Goal: Information Seeking & Learning: Compare options

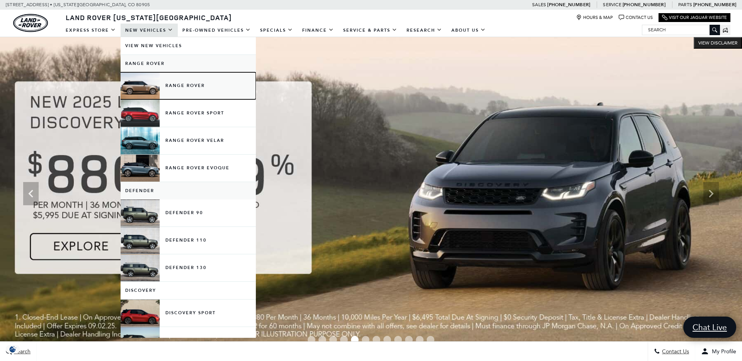
click at [175, 85] on link "Range Rover" at bounding box center [188, 85] width 135 height 27
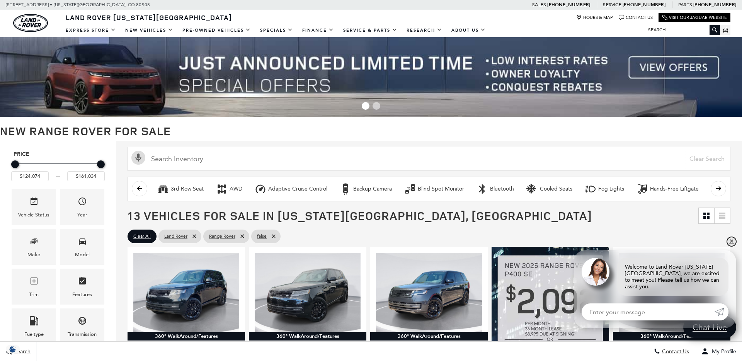
click at [731, 246] on link "✕" at bounding box center [731, 241] width 9 height 9
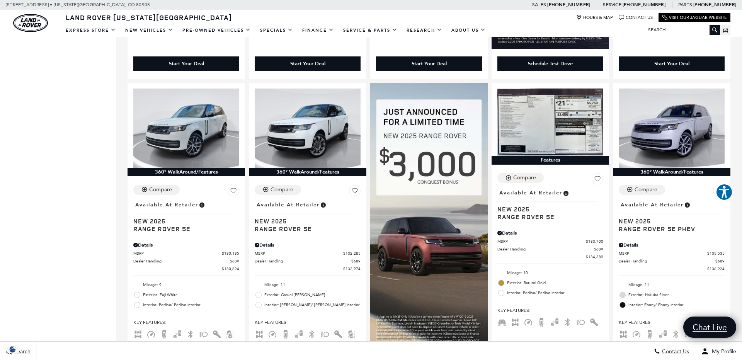
scroll to position [468, 0]
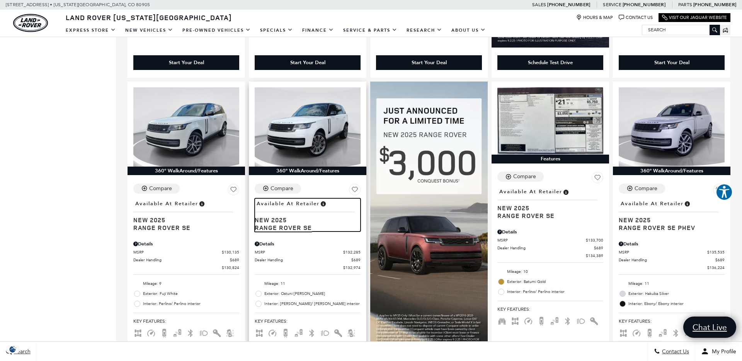
click at [286, 222] on span "New 2025" at bounding box center [305, 220] width 100 height 8
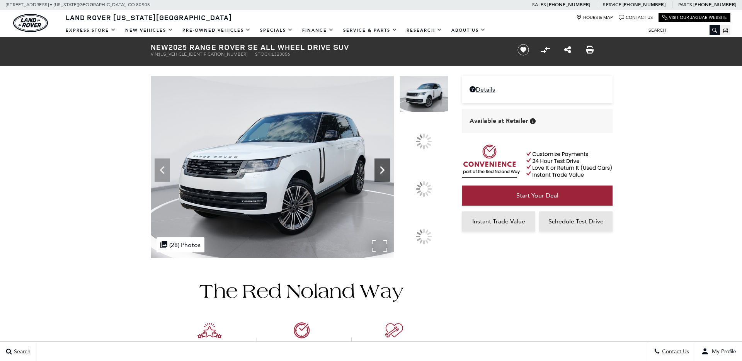
click at [385, 166] on icon at bounding box center [382, 170] width 5 height 8
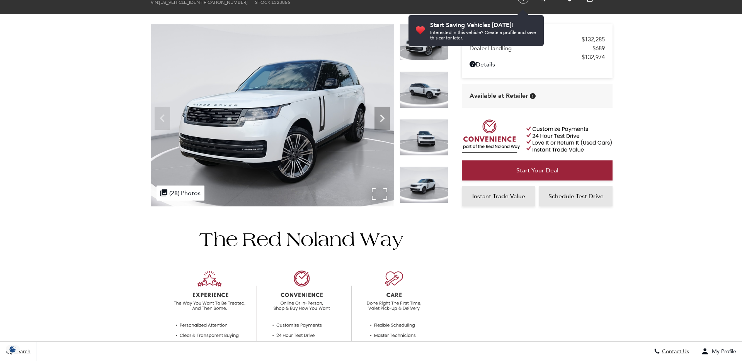
click at [365, 180] on img at bounding box center [272, 115] width 243 height 182
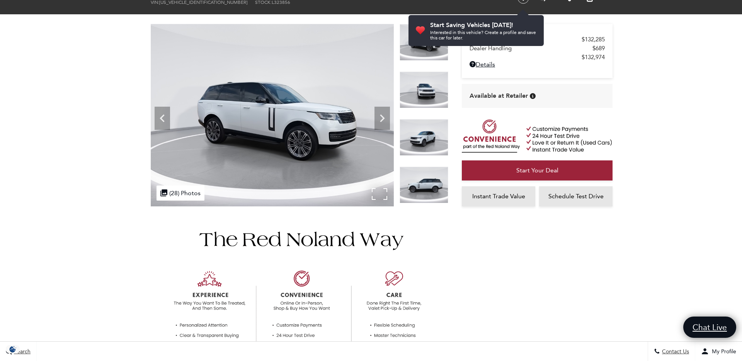
click at [375, 192] on img at bounding box center [272, 115] width 243 height 182
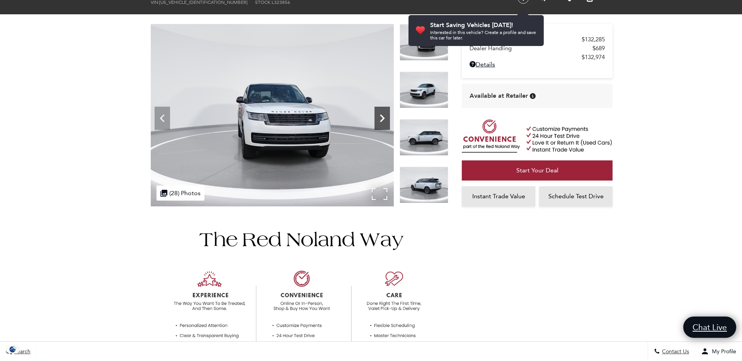
click at [385, 110] on div "Next" at bounding box center [382, 118] width 15 height 23
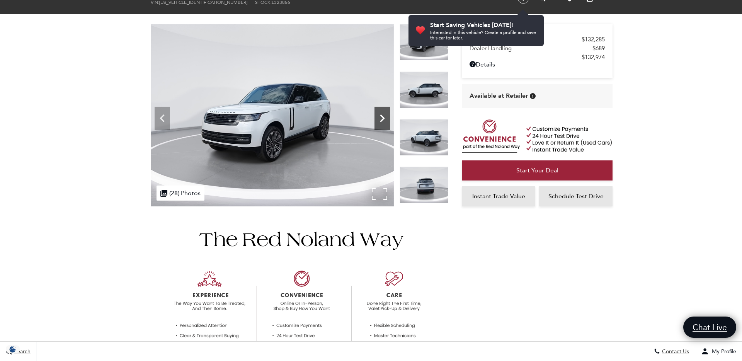
click at [378, 112] on icon "Next" at bounding box center [382, 118] width 15 height 15
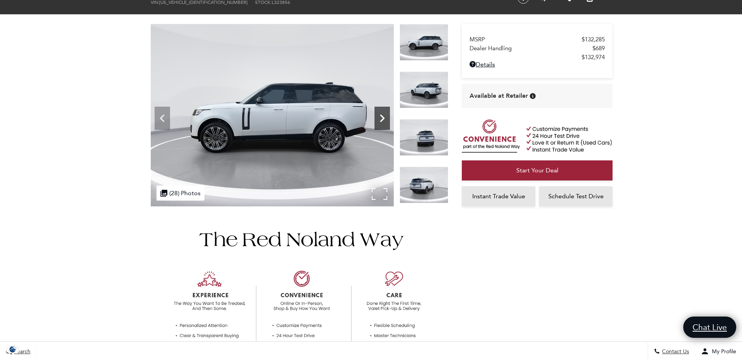
click at [384, 116] on icon "Next" at bounding box center [382, 118] width 15 height 15
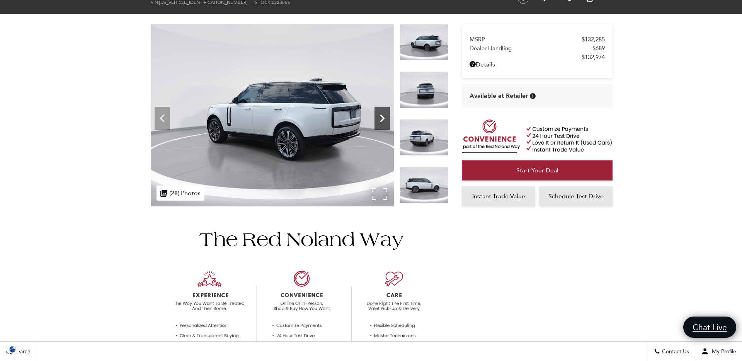
click at [384, 116] on icon "Next" at bounding box center [382, 118] width 15 height 15
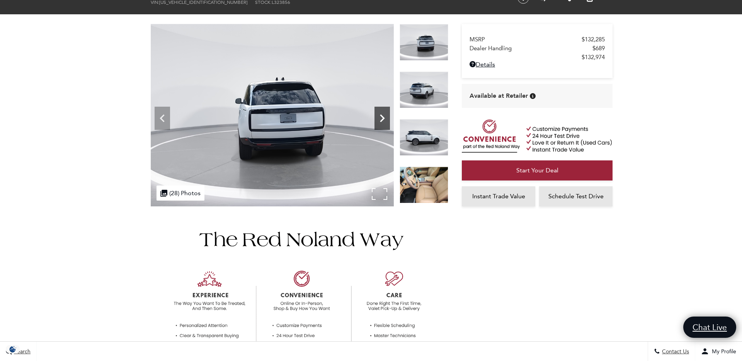
click at [384, 116] on icon "Next" at bounding box center [382, 118] width 15 height 15
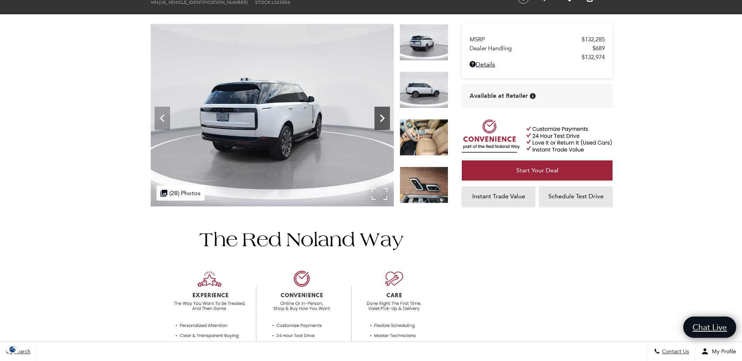
click at [384, 116] on icon "Next" at bounding box center [382, 118] width 15 height 15
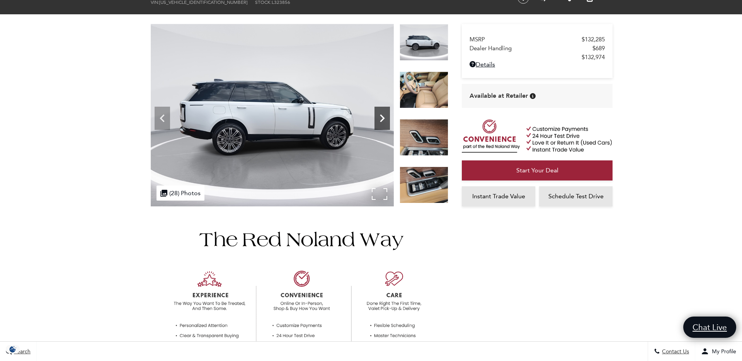
click at [384, 116] on icon "Next" at bounding box center [382, 118] width 15 height 15
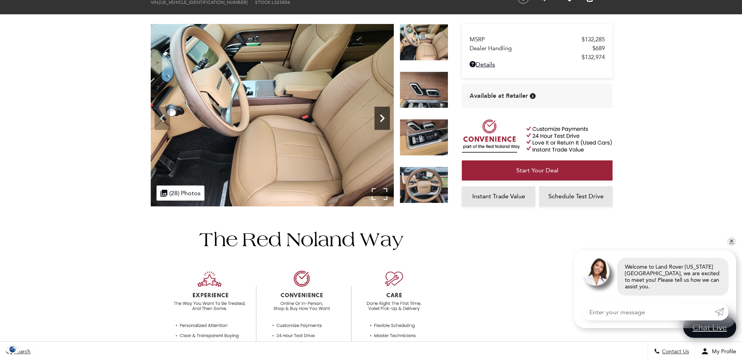
click at [384, 116] on icon "Next" at bounding box center [382, 118] width 15 height 15
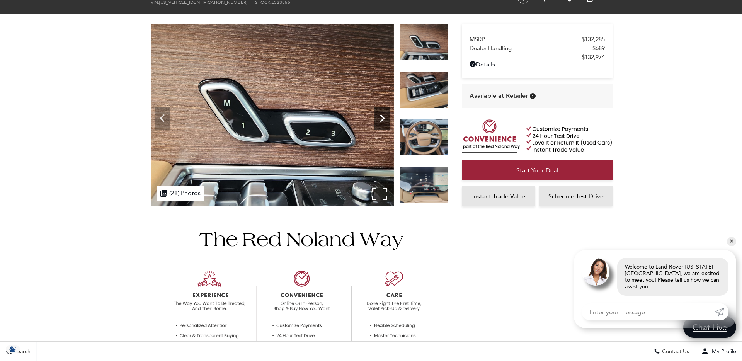
click at [384, 116] on icon "Next" at bounding box center [382, 118] width 15 height 15
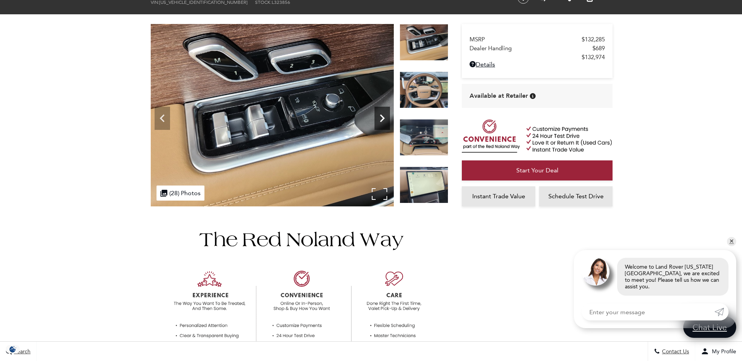
click at [384, 116] on icon "Next" at bounding box center [382, 118] width 15 height 15
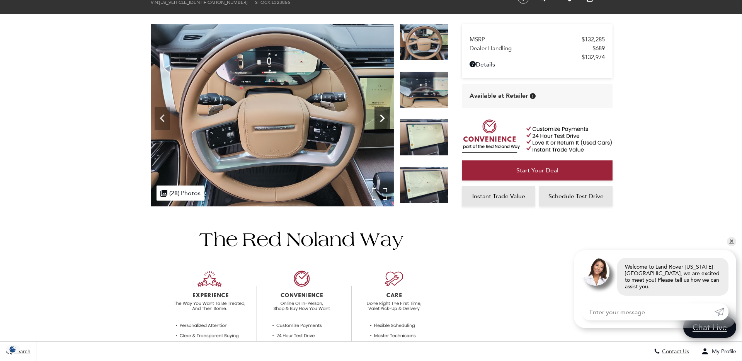
click at [384, 116] on icon "Next" at bounding box center [382, 118] width 15 height 15
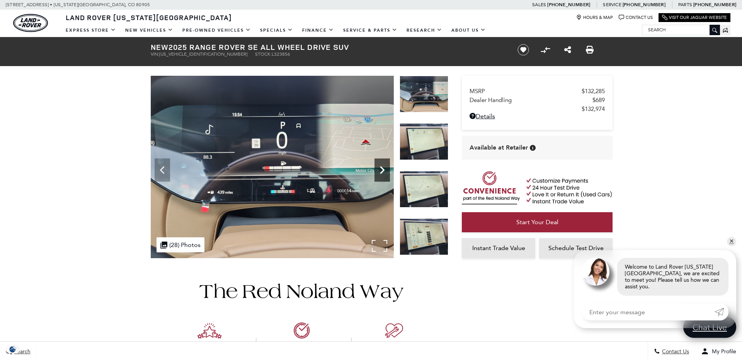
click at [385, 171] on icon "Next" at bounding box center [382, 169] width 15 height 15
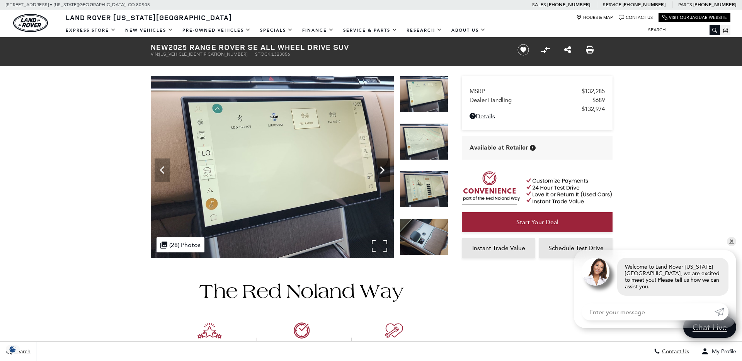
click at [385, 171] on icon "Next" at bounding box center [382, 169] width 15 height 15
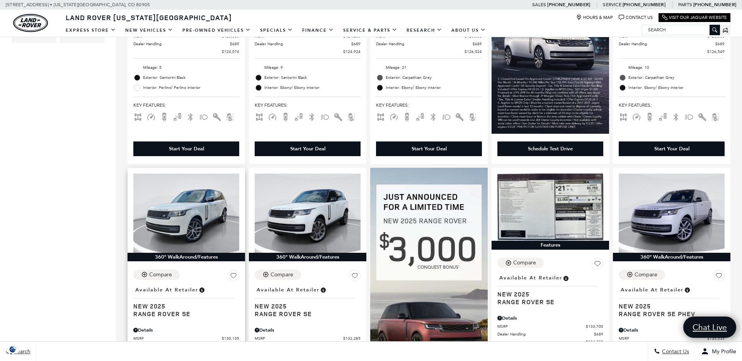
scroll to position [382, 0]
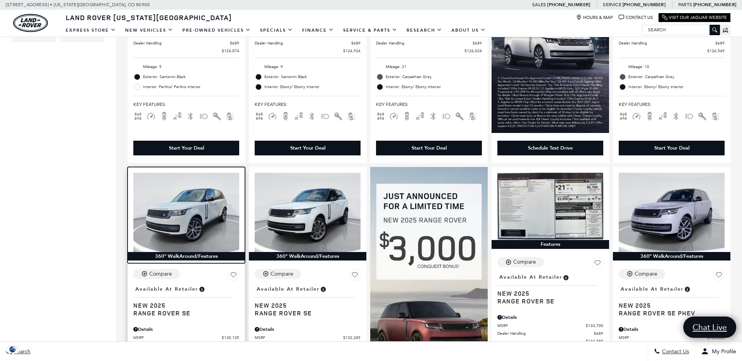
click at [173, 200] on img at bounding box center [186, 213] width 106 height 80
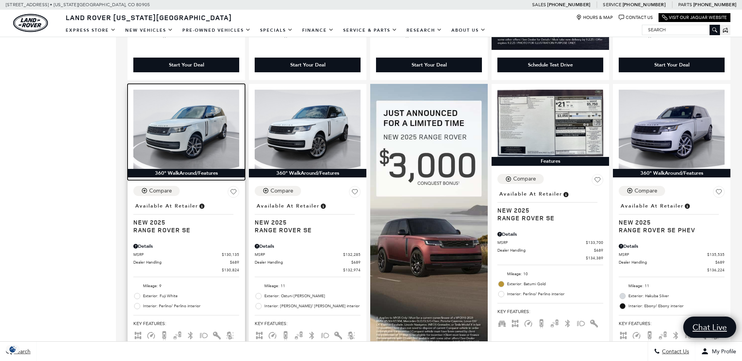
scroll to position [471, 0]
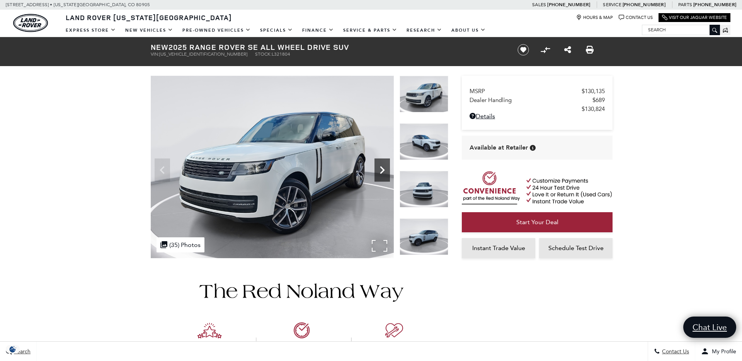
click at [382, 169] on icon "Next" at bounding box center [382, 169] width 15 height 15
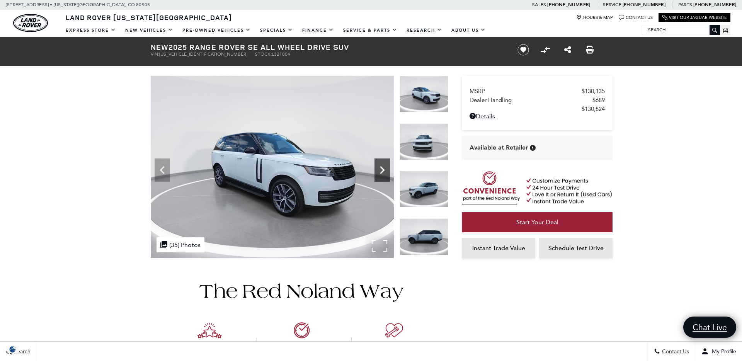
click at [382, 169] on icon "Next" at bounding box center [382, 169] width 15 height 15
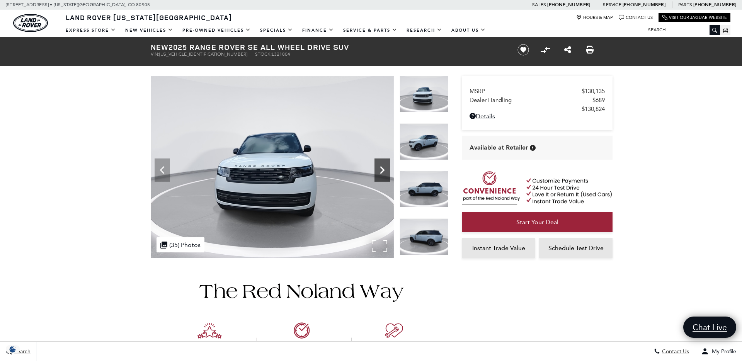
click at [382, 169] on icon "Next" at bounding box center [382, 169] width 15 height 15
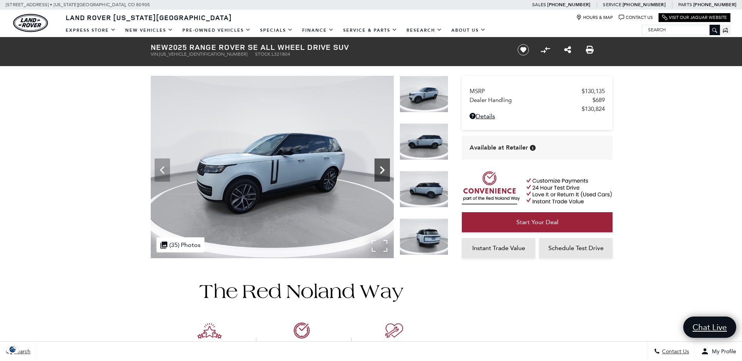
click at [382, 169] on icon "Next" at bounding box center [382, 169] width 15 height 15
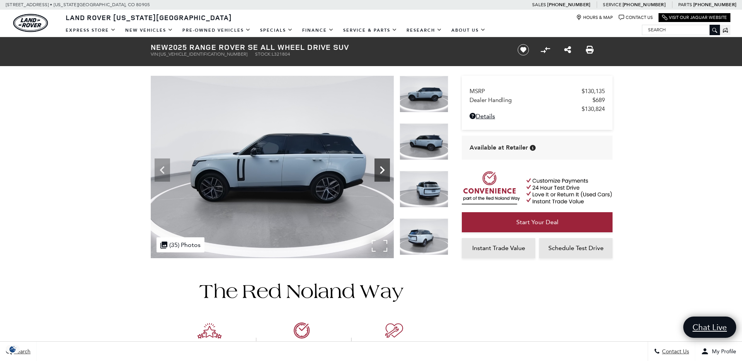
click at [382, 169] on icon "Next" at bounding box center [382, 169] width 15 height 15
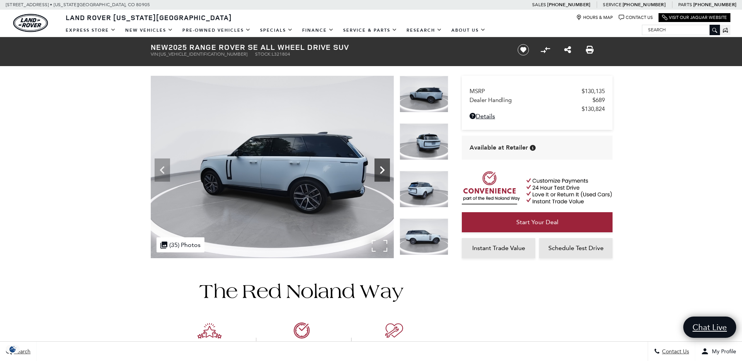
click at [382, 169] on icon "Next" at bounding box center [382, 169] width 15 height 15
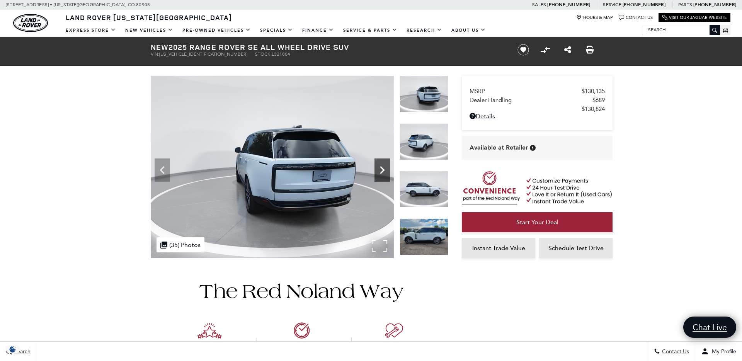
click at [382, 169] on icon "Next" at bounding box center [382, 169] width 15 height 15
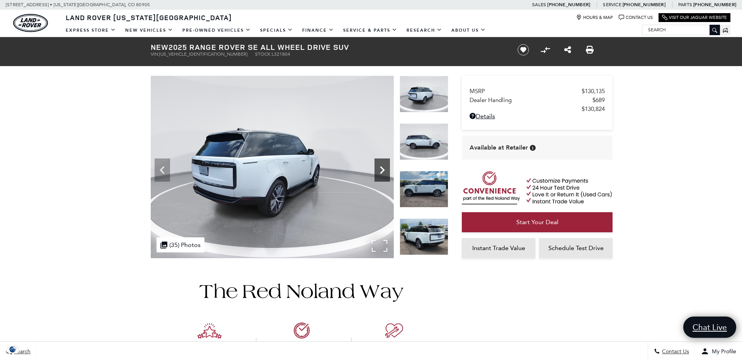
click at [382, 169] on icon "Next" at bounding box center [382, 169] width 15 height 15
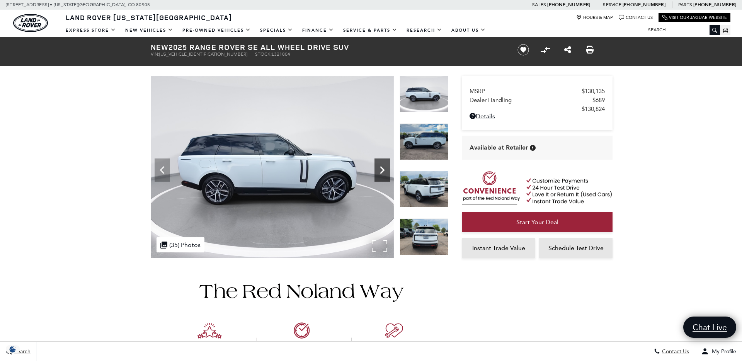
click at [382, 169] on icon "Next" at bounding box center [382, 169] width 15 height 15
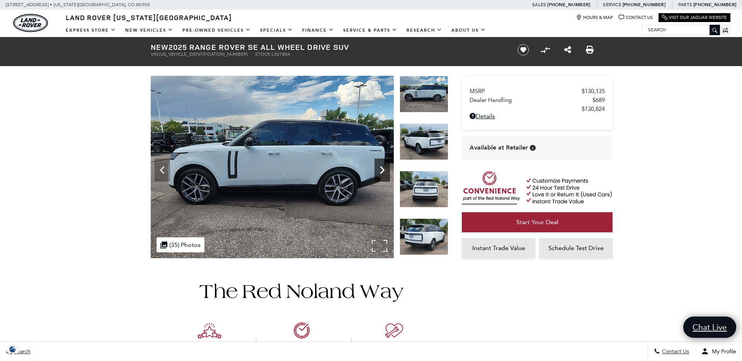
click at [382, 169] on icon "Next" at bounding box center [382, 169] width 15 height 15
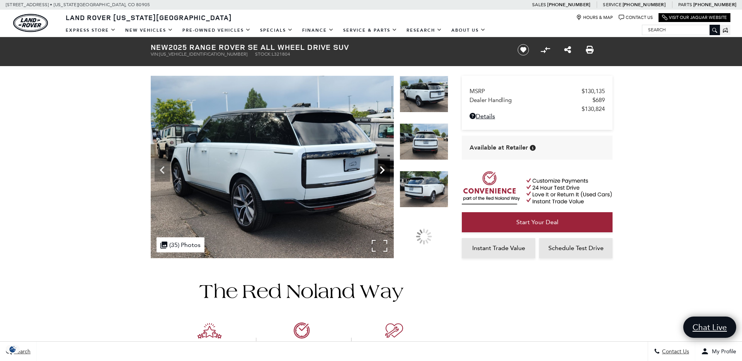
click at [382, 169] on icon "Next" at bounding box center [382, 169] width 15 height 15
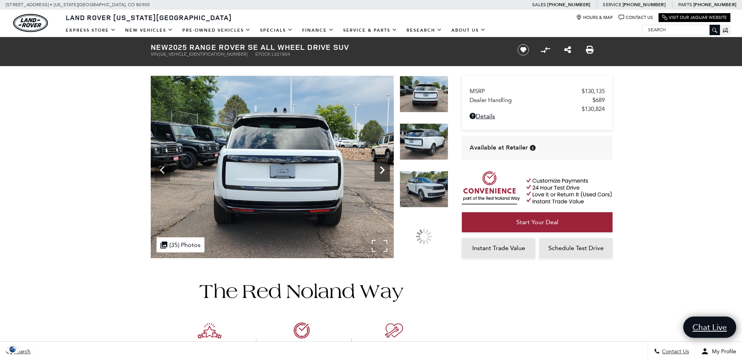
click at [382, 169] on icon "Next" at bounding box center [382, 169] width 15 height 15
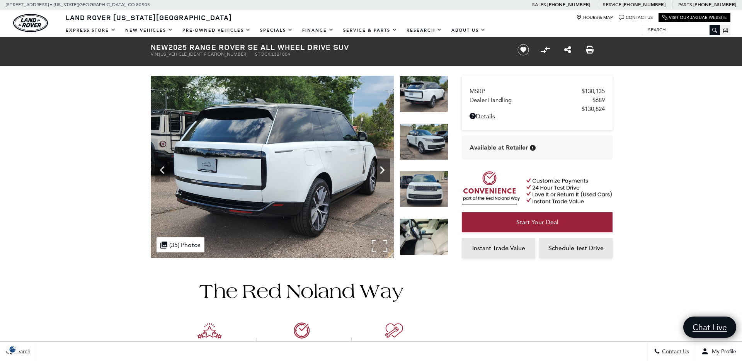
click at [382, 169] on icon "Next" at bounding box center [382, 169] width 15 height 15
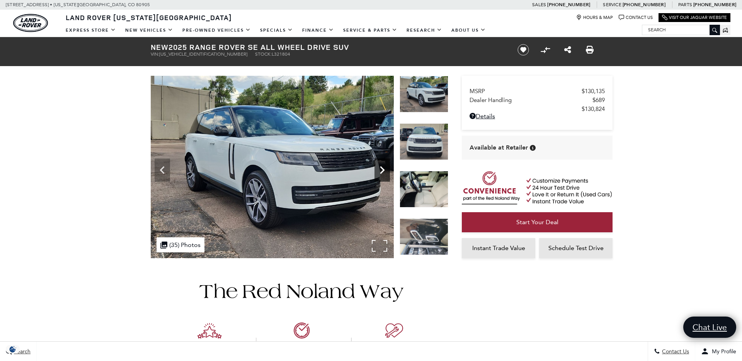
click at [382, 169] on icon "Next" at bounding box center [382, 169] width 15 height 15
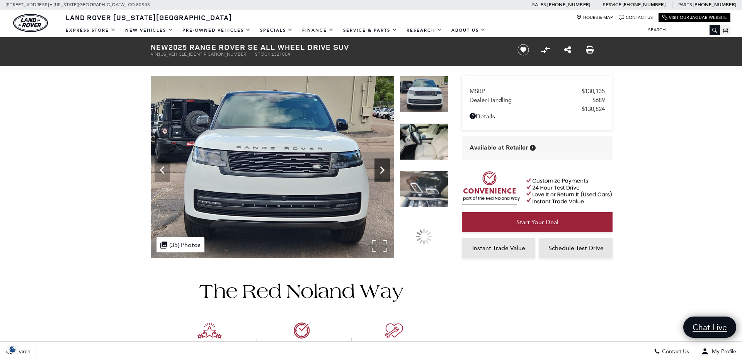
click at [382, 169] on icon "Next" at bounding box center [382, 169] width 15 height 15
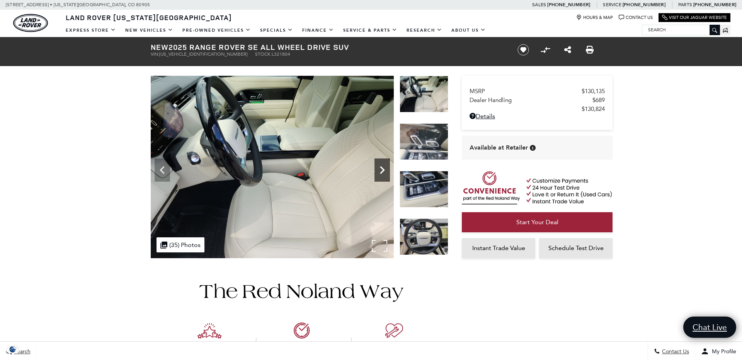
click at [382, 169] on icon "Next" at bounding box center [382, 169] width 15 height 15
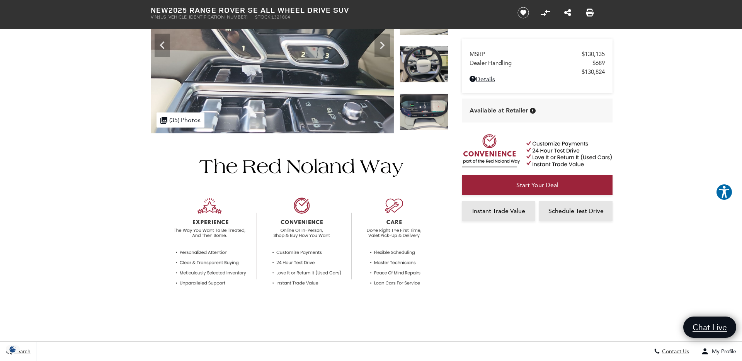
scroll to position [245, 0]
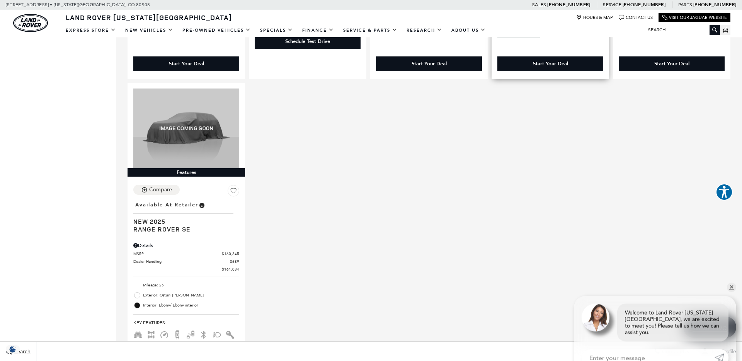
scroll to position [1116, 0]
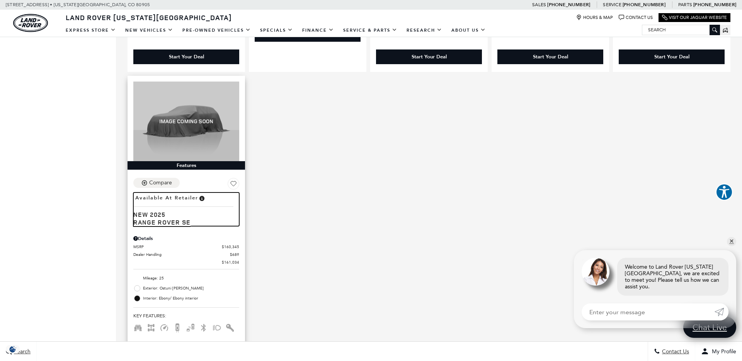
click at [153, 220] on span "Range Rover SE" at bounding box center [183, 222] width 100 height 8
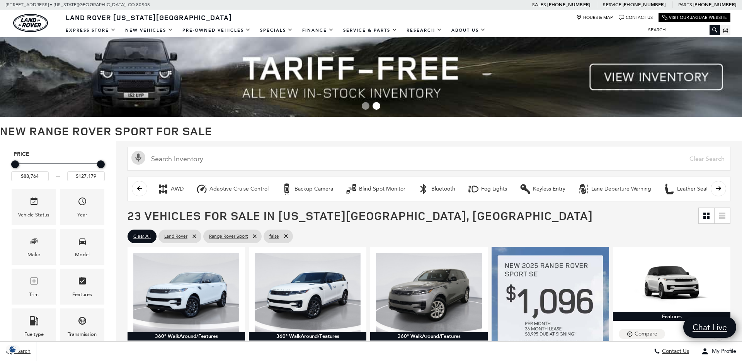
click at [367, 106] on span "Go to slide 1" at bounding box center [366, 106] width 8 height 8
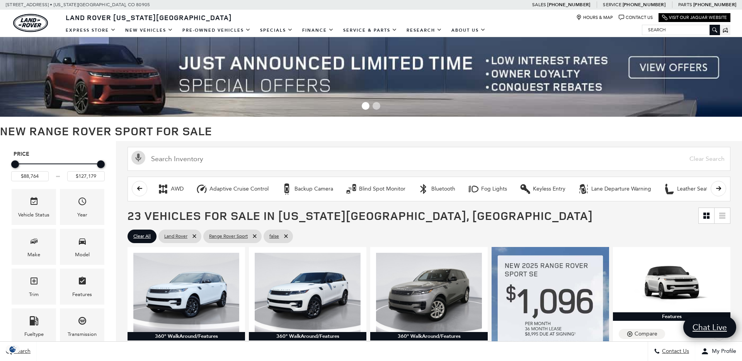
click at [664, 64] on img at bounding box center [371, 77] width 742 height 80
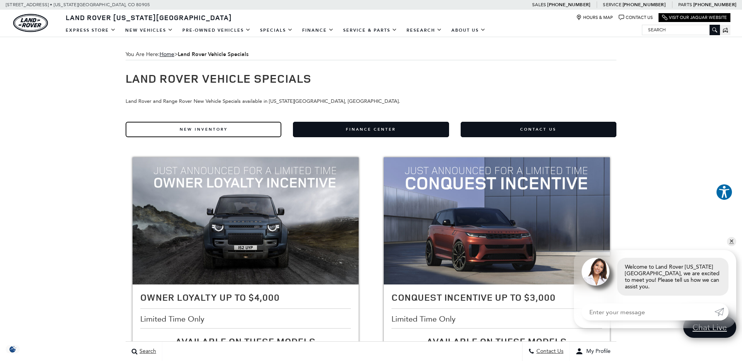
click at [210, 131] on link "New Inventory" at bounding box center [204, 129] width 156 height 15
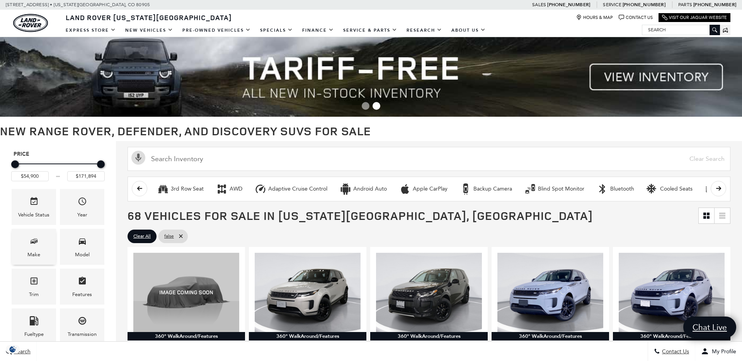
click at [40, 242] on div "Make" at bounding box center [34, 247] width 44 height 36
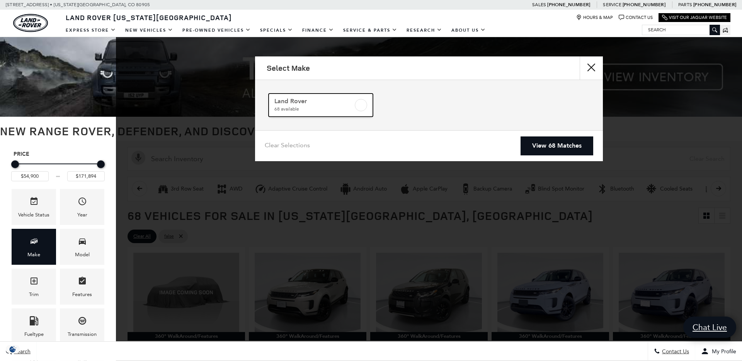
click at [362, 106] on label at bounding box center [361, 105] width 12 height 12
checkbox input "true"
click at [82, 242] on icon "Model" at bounding box center [82, 242] width 7 height 6
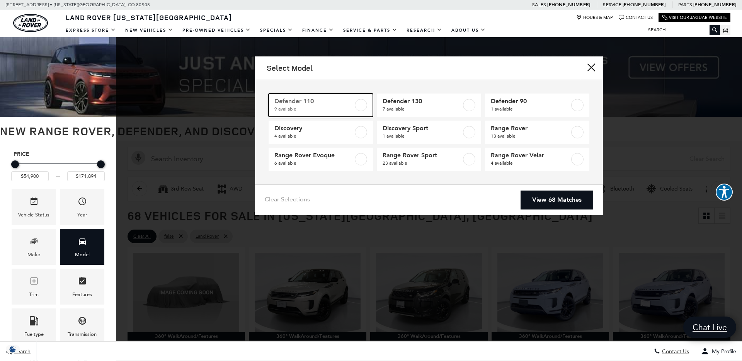
click at [360, 106] on label at bounding box center [361, 105] width 12 height 12
type input "$81,974"
checkbox input "true"
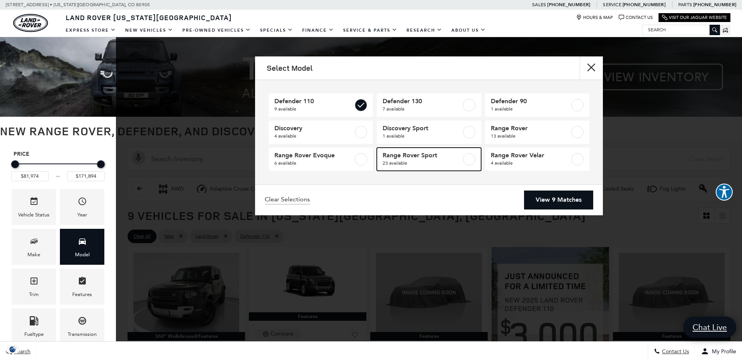
drag, startPoint x: 472, startPoint y: 162, endPoint x: 488, endPoint y: 179, distance: 23.0
click at [472, 162] on label at bounding box center [469, 159] width 12 height 12
checkbox input "true"
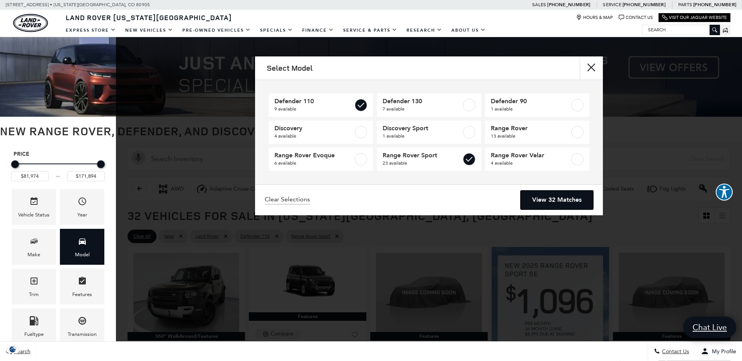
click at [555, 198] on link "View 32 Matches" at bounding box center [557, 200] width 73 height 19
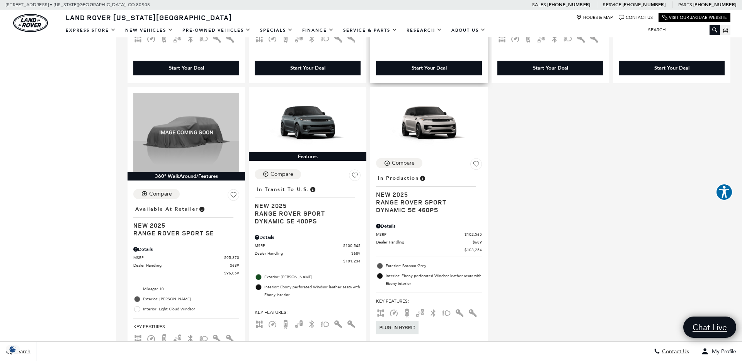
scroll to position [1366, 0]
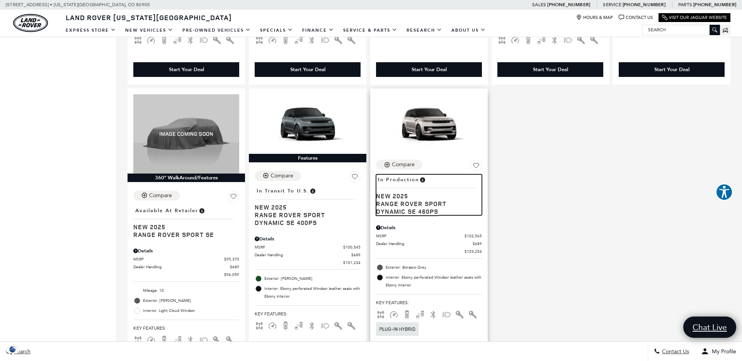
click at [397, 204] on span "Range Rover Sport Dynamic SE 460PS" at bounding box center [426, 207] width 100 height 15
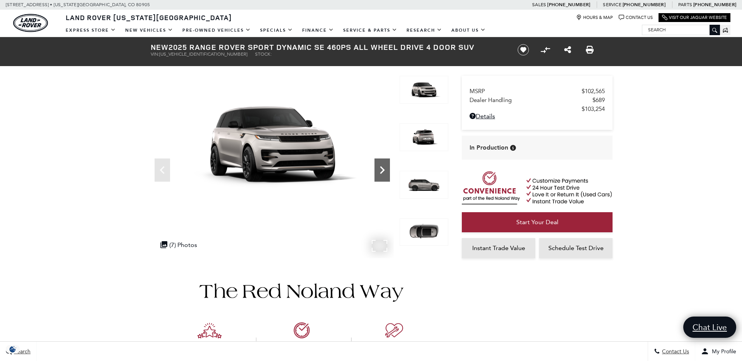
click at [383, 170] on icon "Next" at bounding box center [382, 170] width 5 height 8
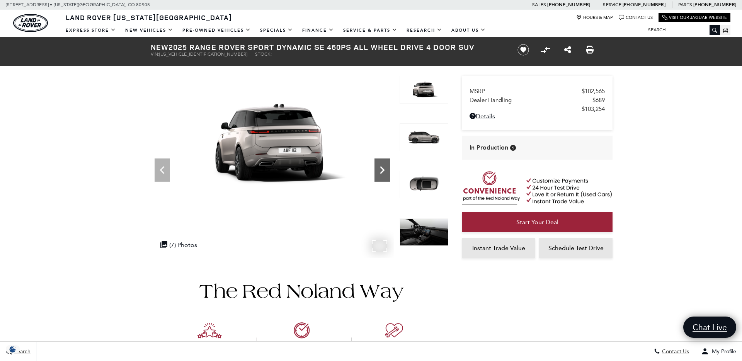
click at [383, 170] on icon "Next" at bounding box center [382, 170] width 5 height 8
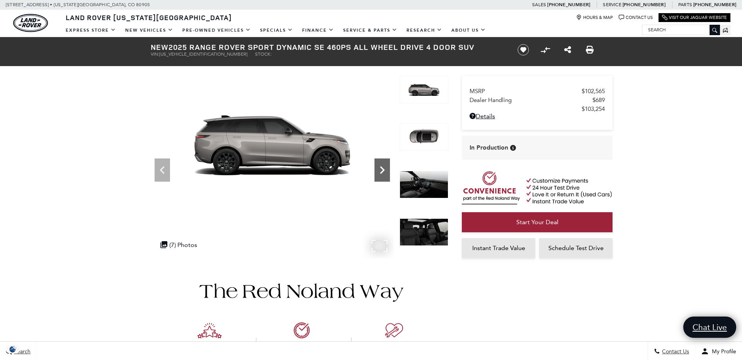
click at [383, 170] on icon "Next" at bounding box center [382, 170] width 5 height 8
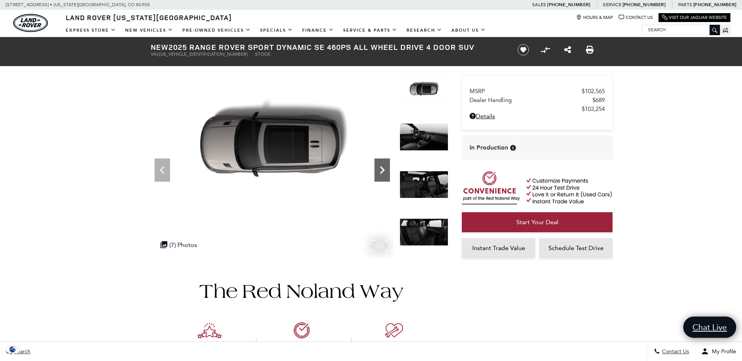
click at [383, 170] on icon "Next" at bounding box center [382, 170] width 5 height 8
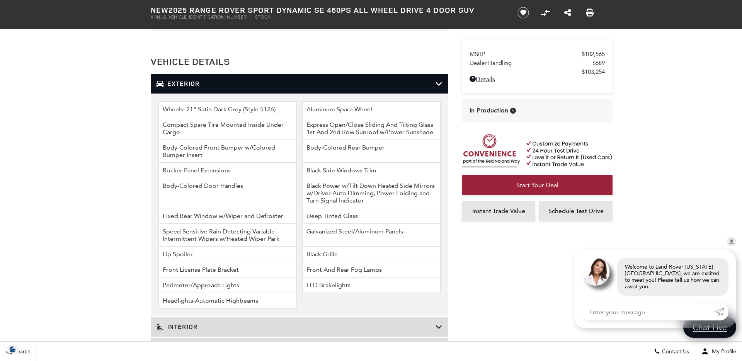
scroll to position [873, 0]
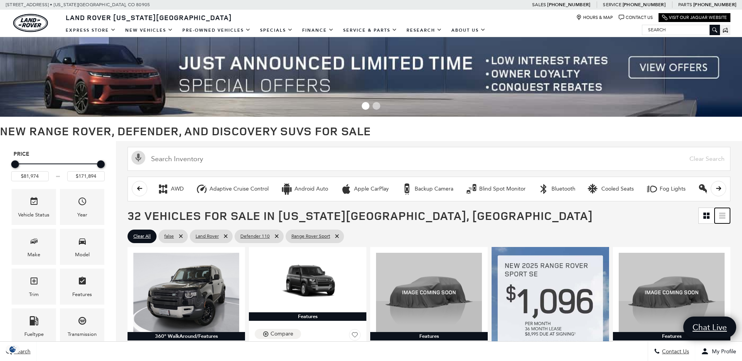
click at [722, 214] on icon at bounding box center [722, 216] width 6 height 6
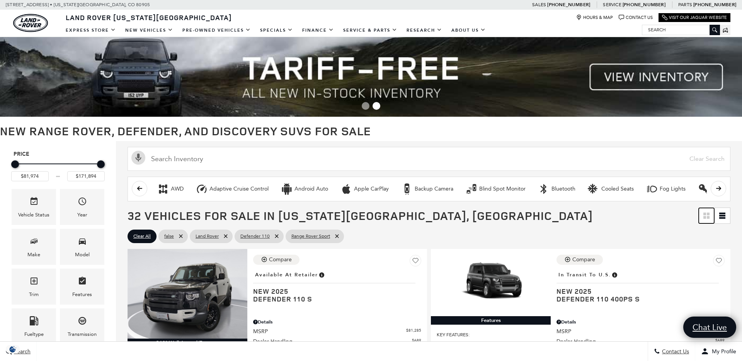
click at [706, 215] on icon at bounding box center [705, 214] width 3 height 3
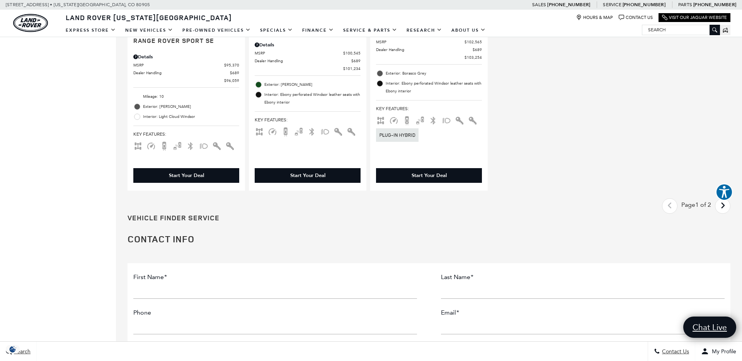
scroll to position [1559, 0]
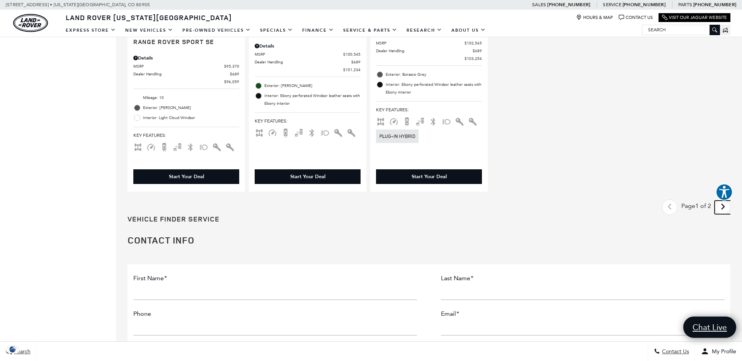
click at [724, 209] on icon "next page" at bounding box center [723, 207] width 5 height 12
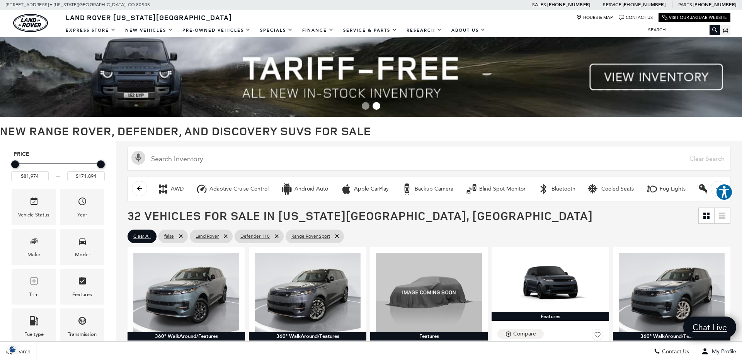
click at [340, 235] on icon at bounding box center [337, 236] width 6 height 6
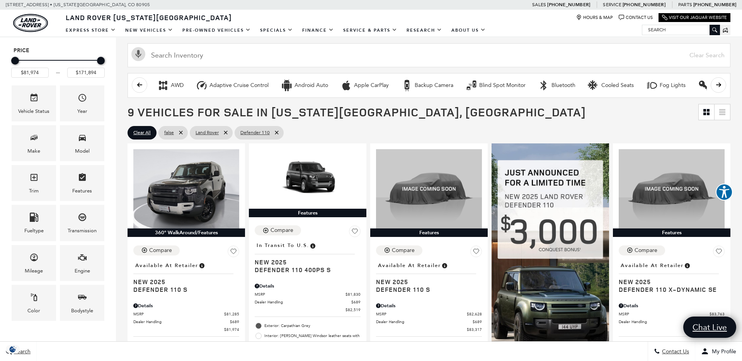
scroll to position [101, 0]
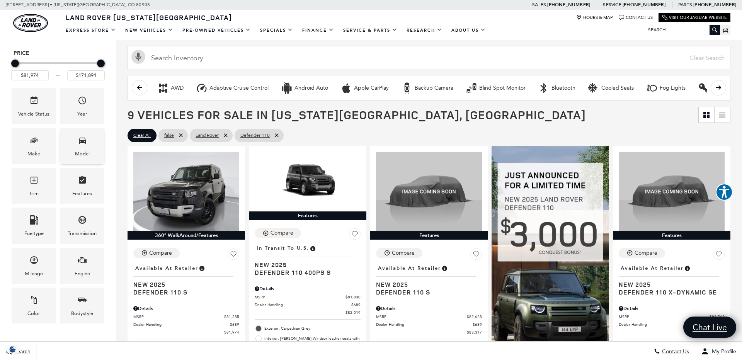
click at [73, 145] on div "Model" at bounding box center [82, 146] width 44 height 36
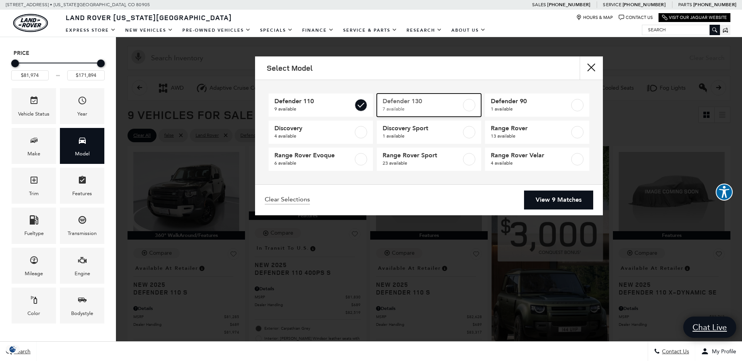
click at [466, 105] on label at bounding box center [469, 105] width 12 height 12
checkbox input "true"
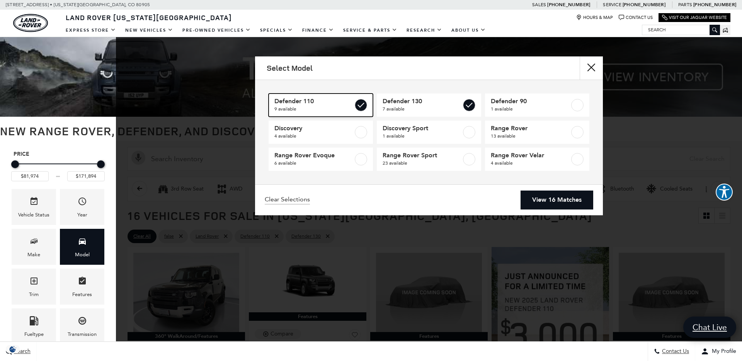
click at [360, 104] on label at bounding box center [361, 105] width 12 height 12
type input "$84,879"
type input "$134,749"
checkbox input "false"
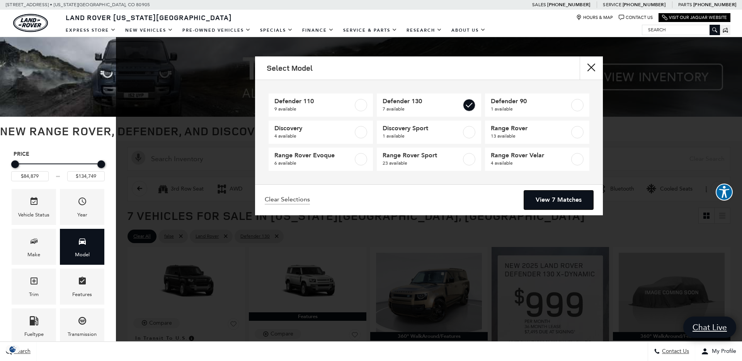
click at [561, 200] on link "View 7 Matches" at bounding box center [558, 200] width 69 height 19
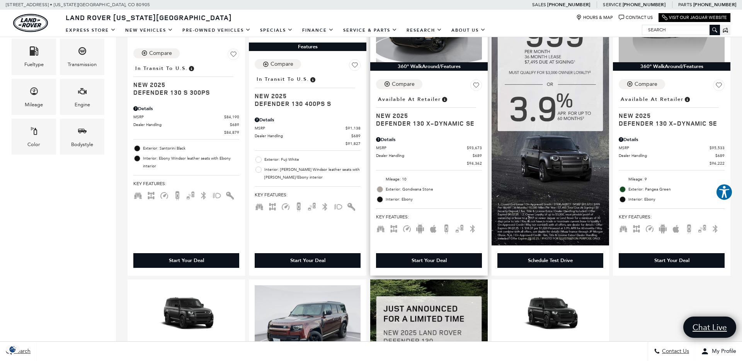
scroll to position [161, 0]
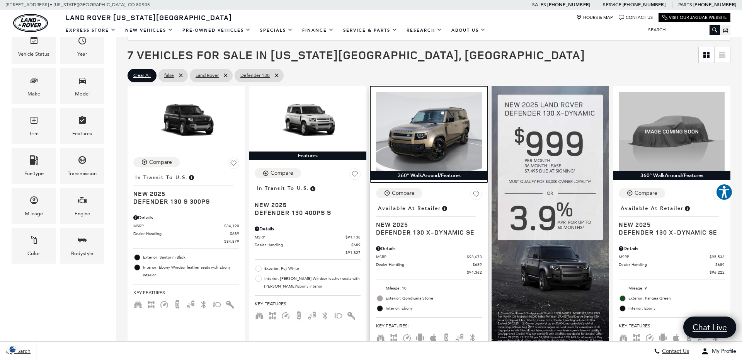
click at [418, 139] on img at bounding box center [429, 132] width 106 height 80
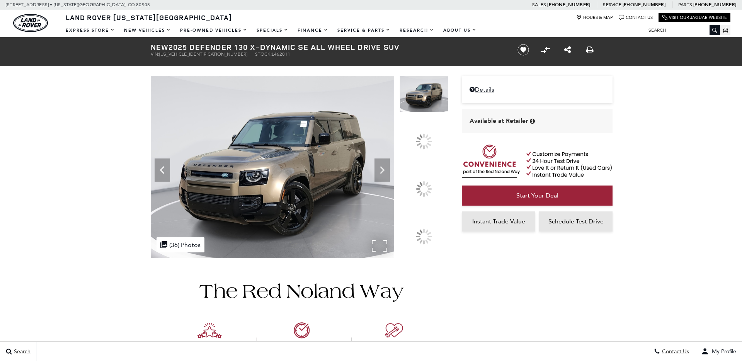
click at [394, 258] on img at bounding box center [272, 167] width 243 height 182
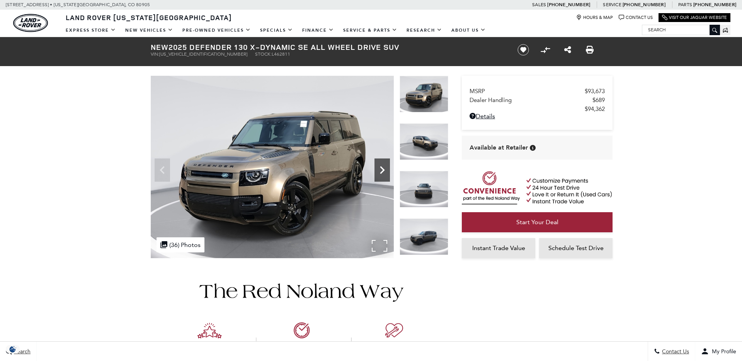
click at [384, 167] on icon "Next" at bounding box center [382, 169] width 15 height 15
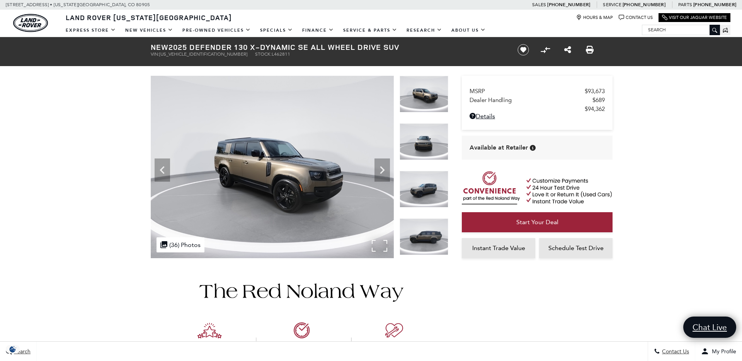
click at [378, 245] on img at bounding box center [272, 167] width 243 height 182
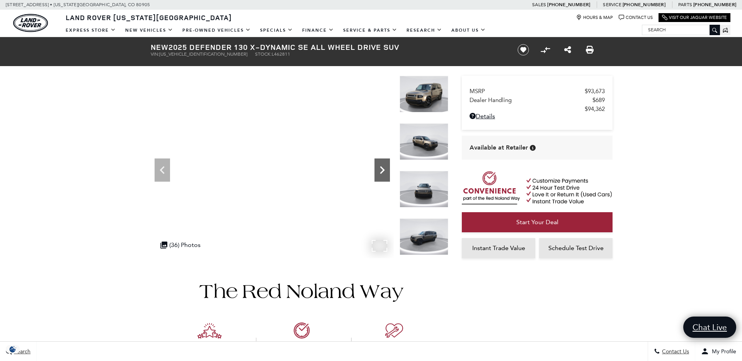
click at [384, 165] on icon "Next" at bounding box center [382, 169] width 15 height 15
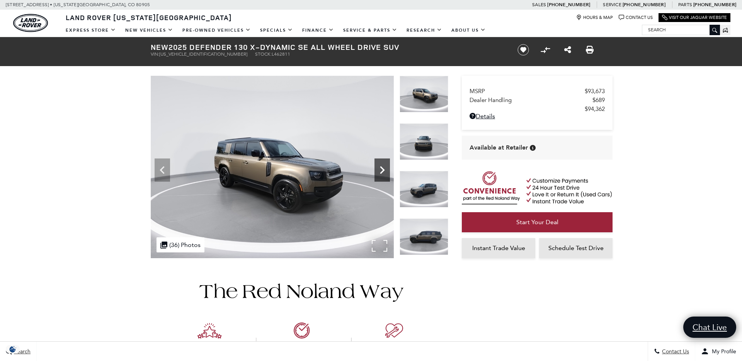
click at [377, 161] on div "Next" at bounding box center [382, 170] width 15 height 23
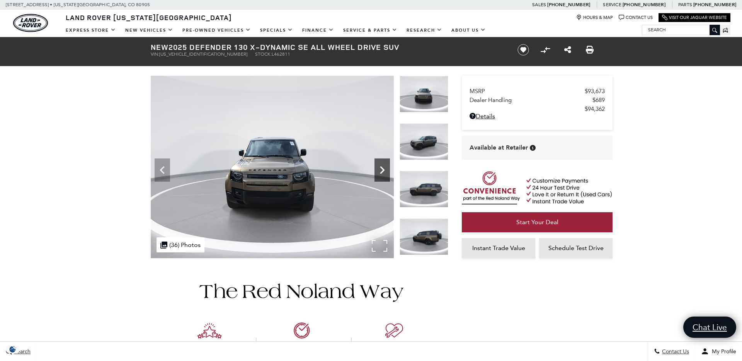
click at [380, 164] on icon "Next" at bounding box center [382, 169] width 15 height 15
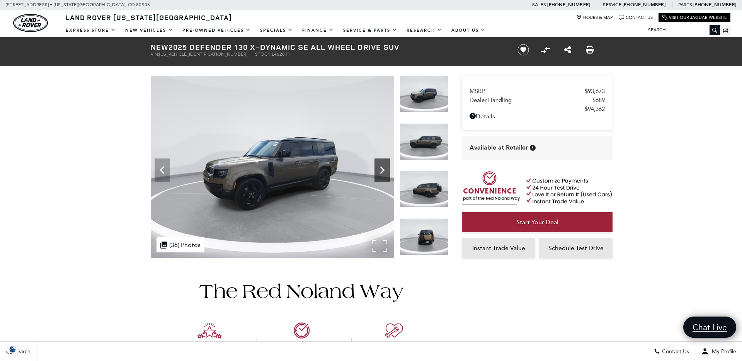
click at [380, 167] on icon "Next" at bounding box center [382, 169] width 15 height 15
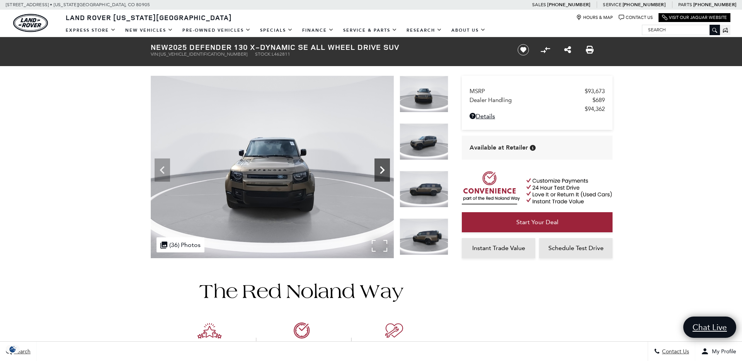
click at [380, 168] on icon "Next" at bounding box center [382, 169] width 15 height 15
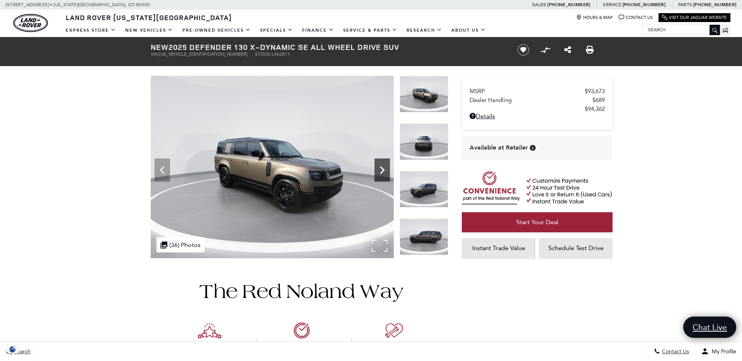
click at [381, 168] on icon "Next" at bounding box center [382, 170] width 5 height 8
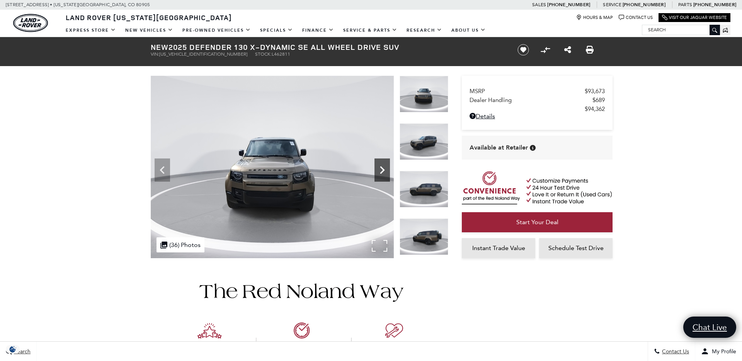
click at [383, 171] on icon "Next" at bounding box center [382, 170] width 5 height 8
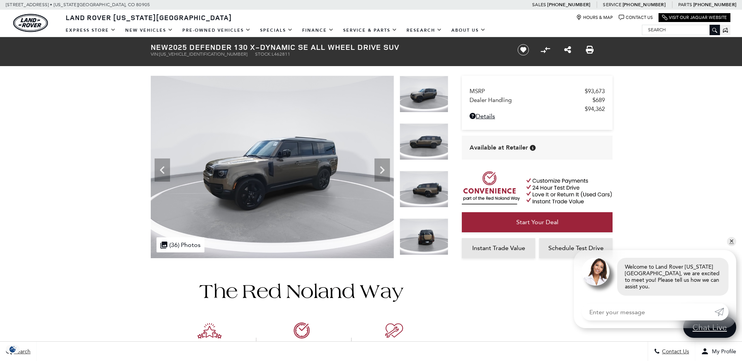
scroll to position [56, 0]
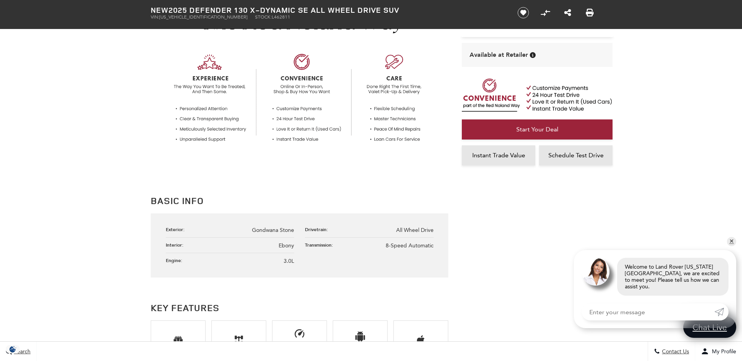
click at [429, 203] on h2 "Basic Info" at bounding box center [300, 201] width 298 height 14
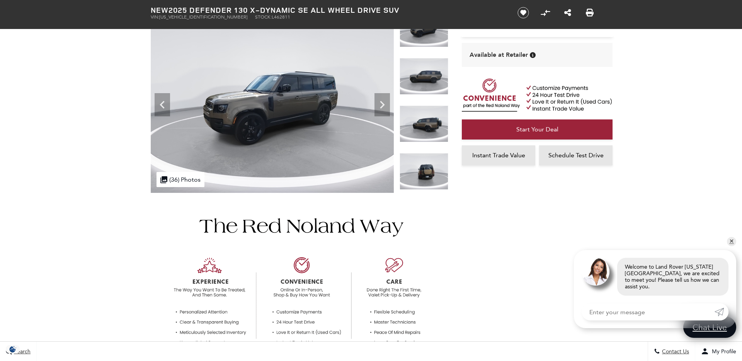
scroll to position [0, 0]
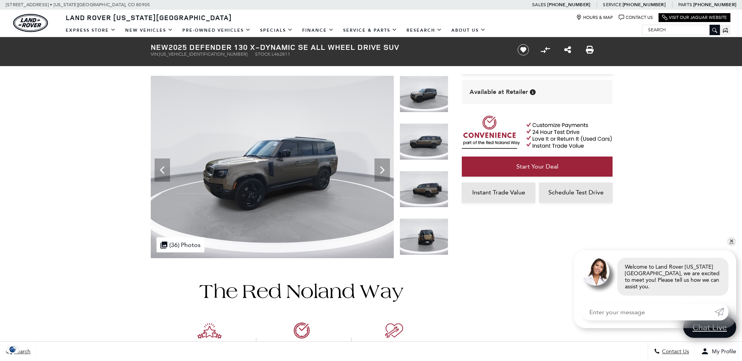
click at [366, 218] on img at bounding box center [272, 167] width 243 height 182
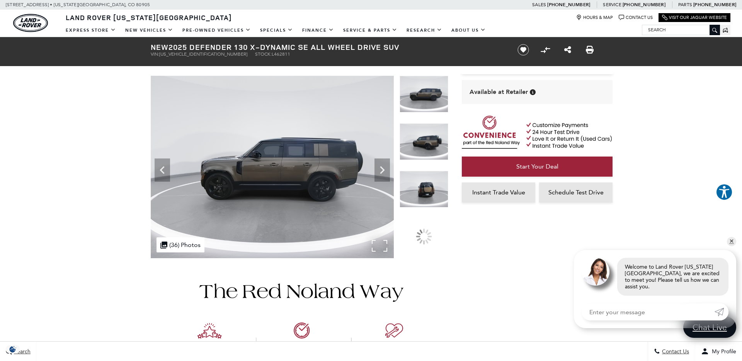
click at [177, 242] on div ".cls-1, .cls-3 { fill: #c50033; } .cls-1 { clip-rule: evenodd; } .cls-2 { clip-…" at bounding box center [181, 244] width 48 height 15
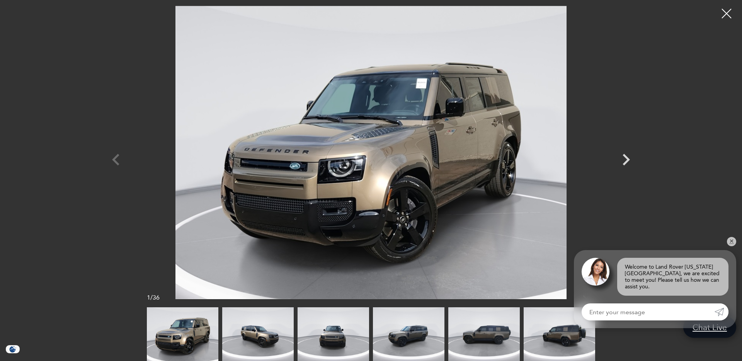
scroll to position [107, 0]
click at [625, 160] on icon "Next" at bounding box center [626, 159] width 23 height 23
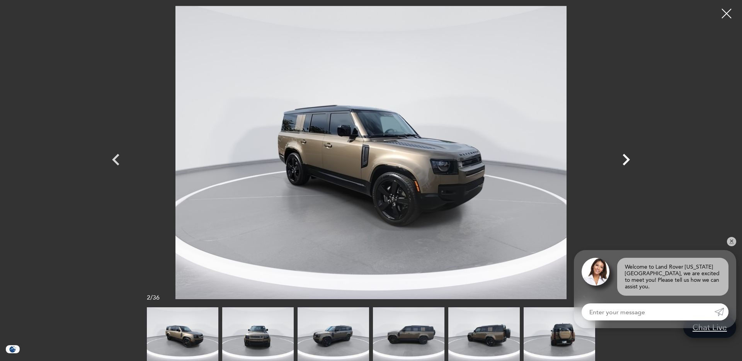
click at [625, 160] on icon "Next" at bounding box center [626, 159] width 23 height 23
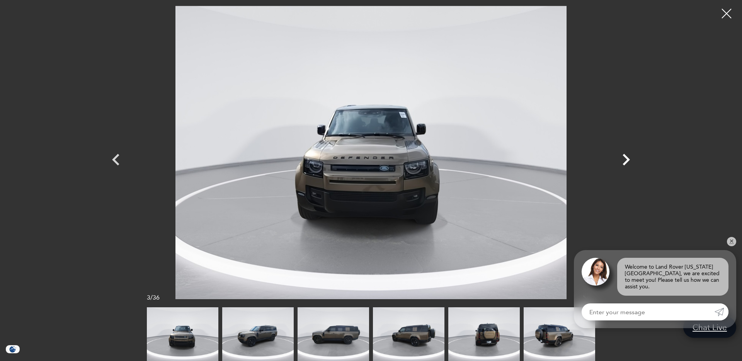
click at [625, 160] on icon "Next" at bounding box center [626, 159] width 23 height 23
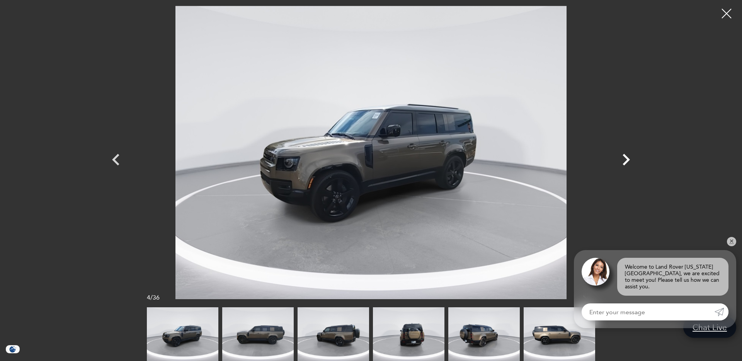
click at [625, 160] on icon "Next" at bounding box center [626, 159] width 23 height 23
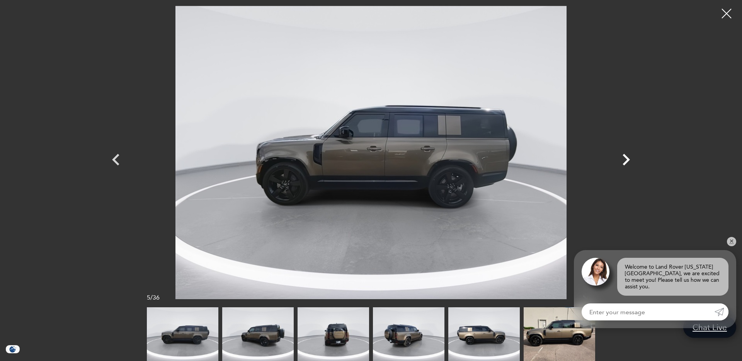
click at [625, 160] on icon "Next" at bounding box center [626, 159] width 23 height 23
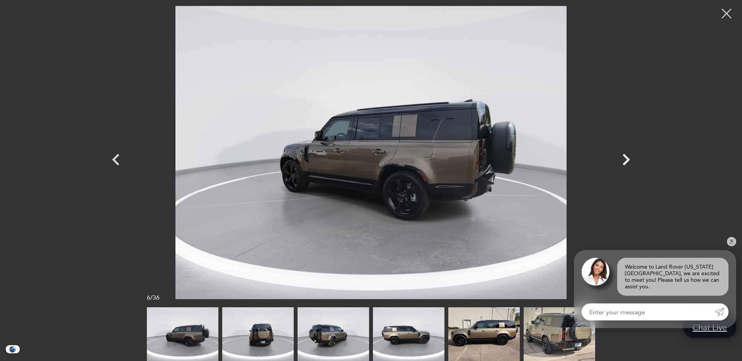
click at [625, 160] on icon "Next" at bounding box center [626, 159] width 23 height 23
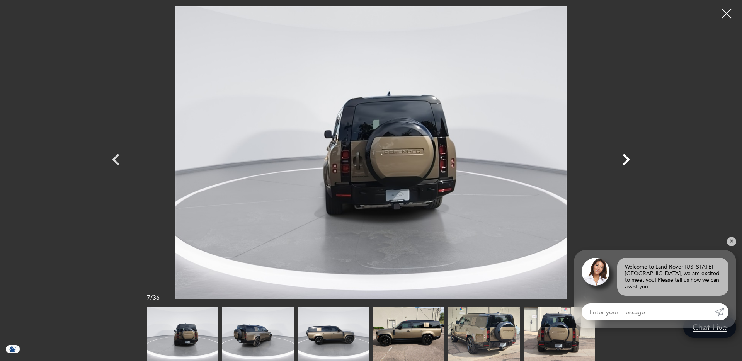
click at [625, 160] on icon "Next" at bounding box center [626, 159] width 23 height 23
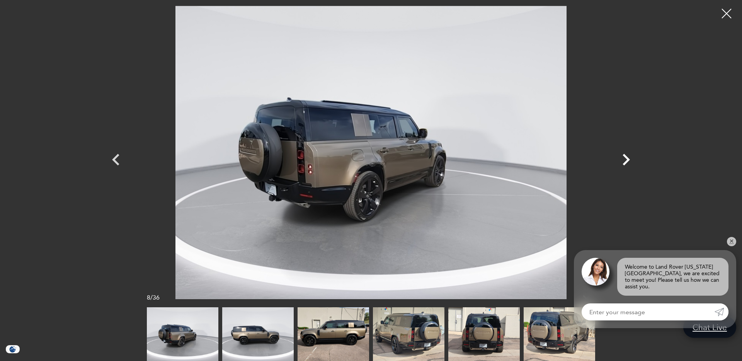
click at [625, 160] on icon "Next" at bounding box center [626, 159] width 23 height 23
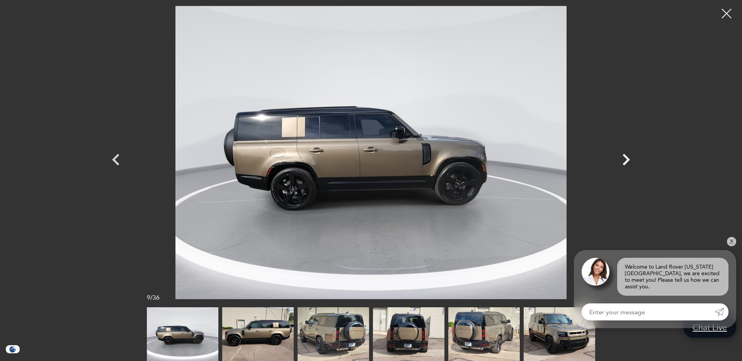
click at [625, 160] on icon "Next" at bounding box center [626, 159] width 23 height 23
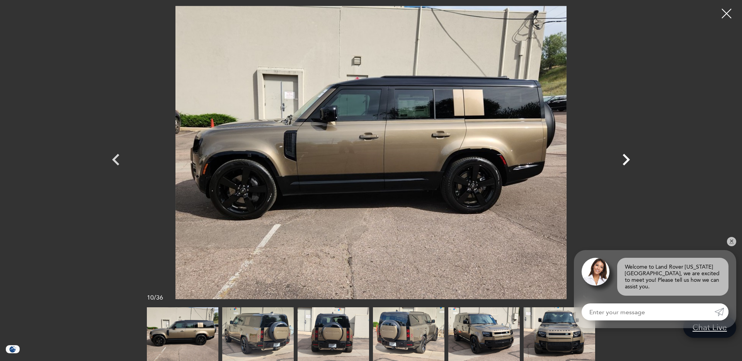
click at [625, 160] on icon "Next" at bounding box center [626, 159] width 23 height 23
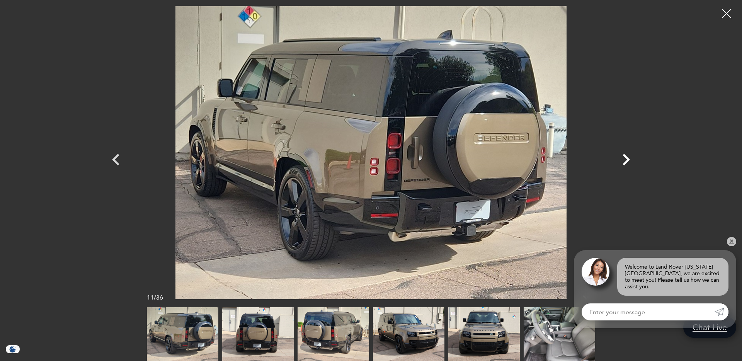
click at [625, 160] on icon "Next" at bounding box center [626, 159] width 23 height 23
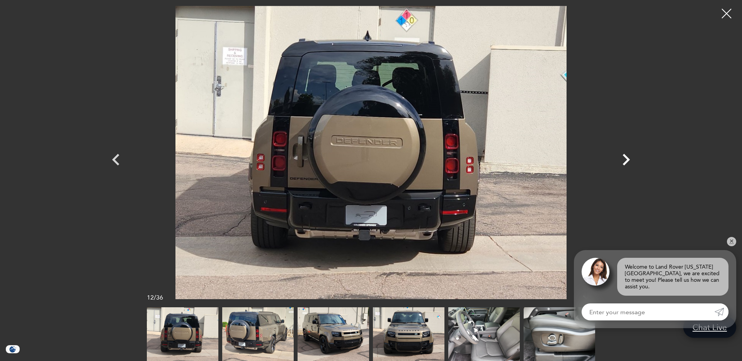
click at [625, 160] on icon "Next" at bounding box center [626, 159] width 23 height 23
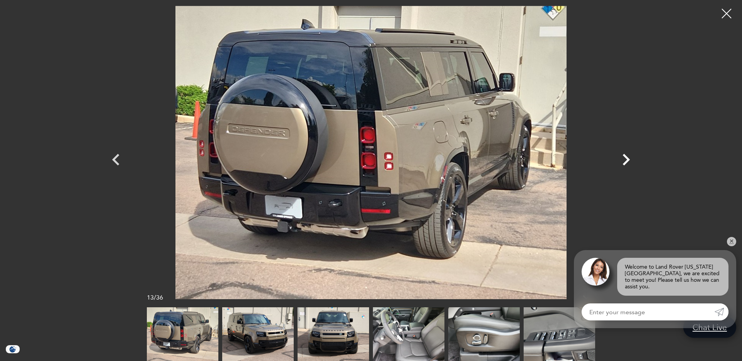
click at [625, 160] on icon "Next" at bounding box center [626, 159] width 23 height 23
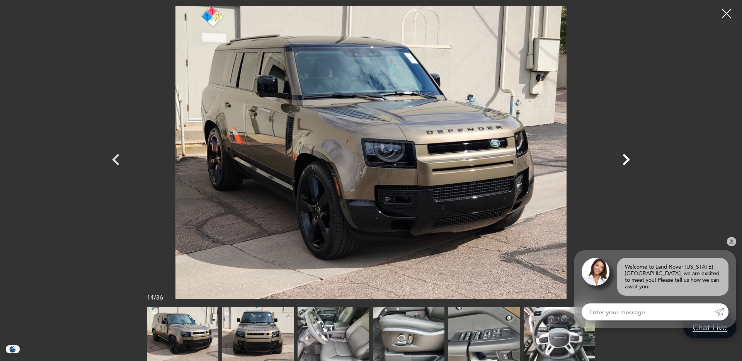
click at [625, 160] on icon "Next" at bounding box center [626, 159] width 23 height 23
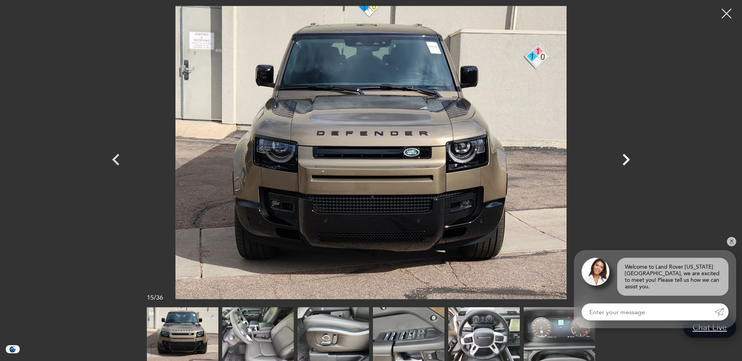
click at [625, 160] on icon "Next" at bounding box center [626, 159] width 23 height 23
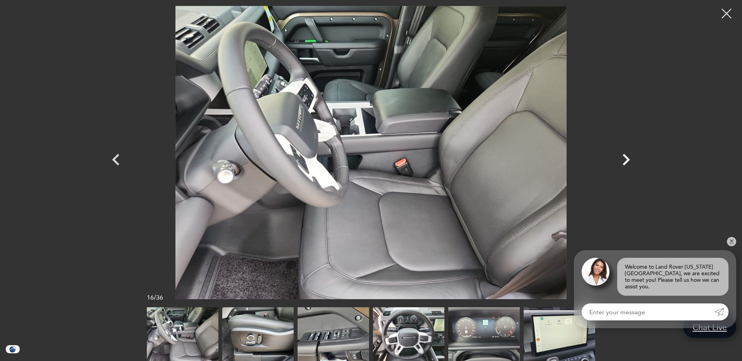
click at [625, 160] on icon "Next" at bounding box center [626, 159] width 23 height 23
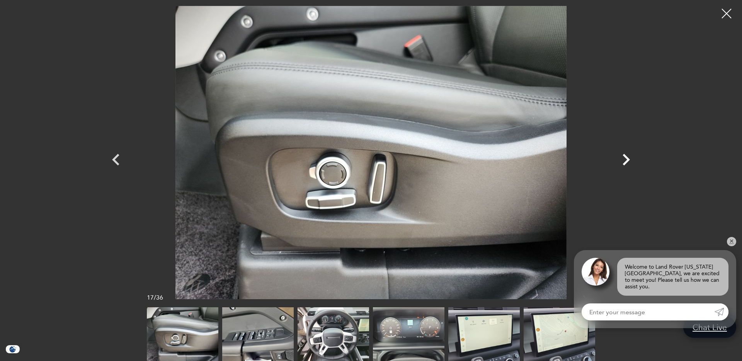
click at [625, 160] on icon "Next" at bounding box center [626, 159] width 23 height 23
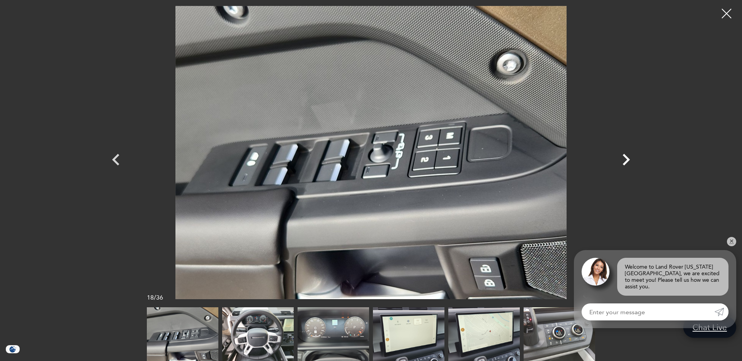
click at [625, 160] on icon "Next" at bounding box center [626, 159] width 23 height 23
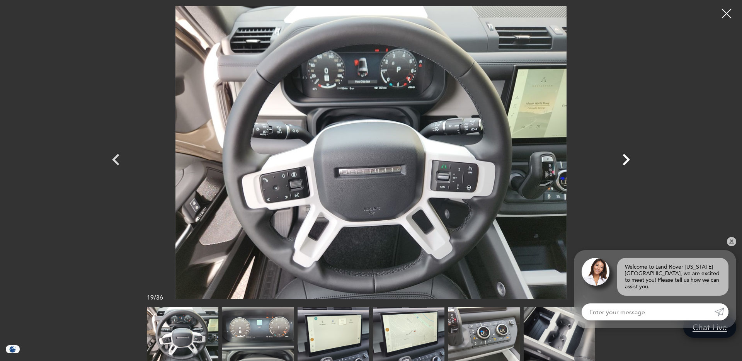
click at [625, 160] on icon "Next" at bounding box center [626, 159] width 23 height 23
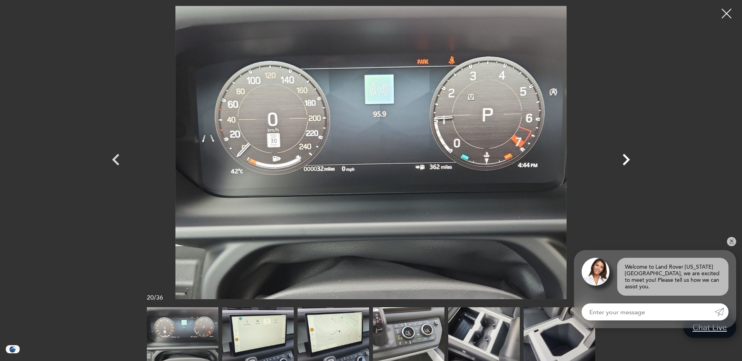
click at [625, 160] on icon "Next" at bounding box center [626, 159] width 23 height 23
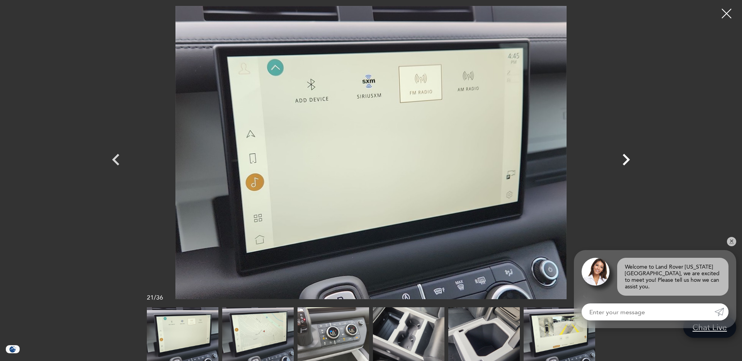
click at [625, 160] on icon "Next" at bounding box center [626, 159] width 23 height 23
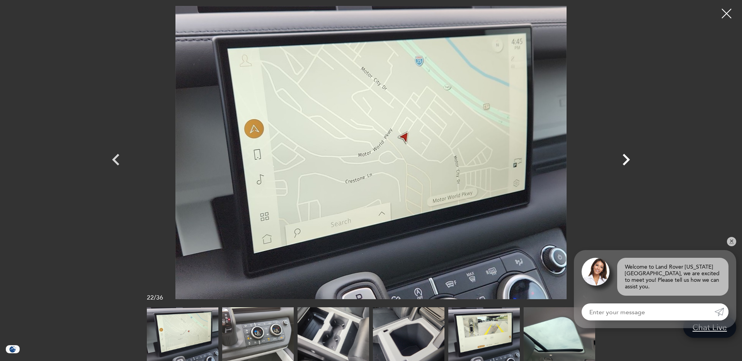
click at [625, 160] on icon "Next" at bounding box center [626, 159] width 23 height 23
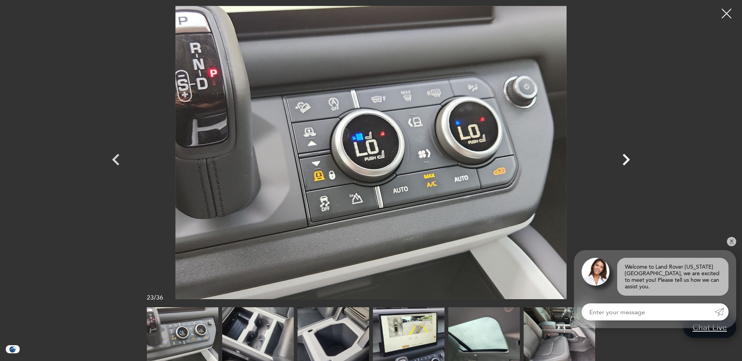
click at [625, 160] on icon "Next" at bounding box center [626, 159] width 23 height 23
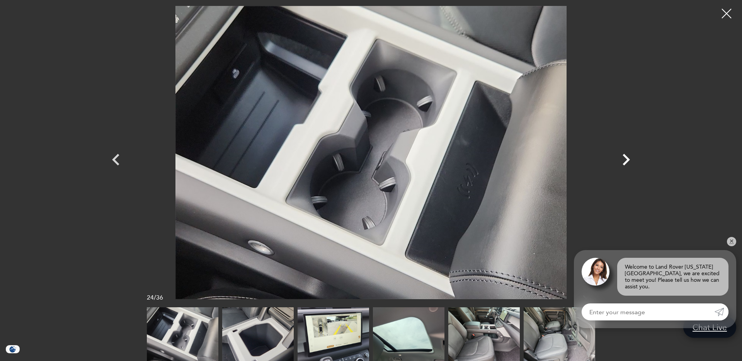
click at [625, 160] on icon "Next" at bounding box center [626, 159] width 23 height 23
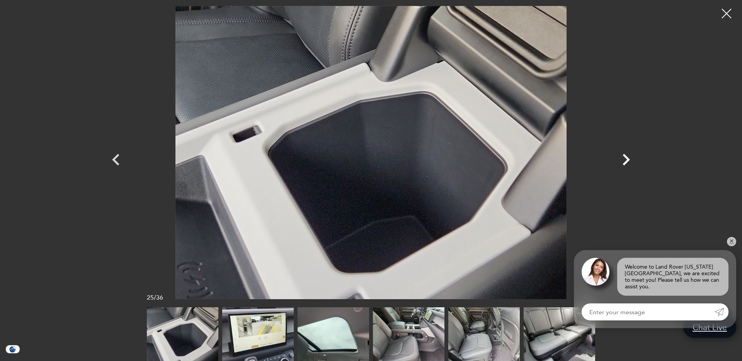
click at [625, 160] on icon "Next" at bounding box center [626, 159] width 23 height 23
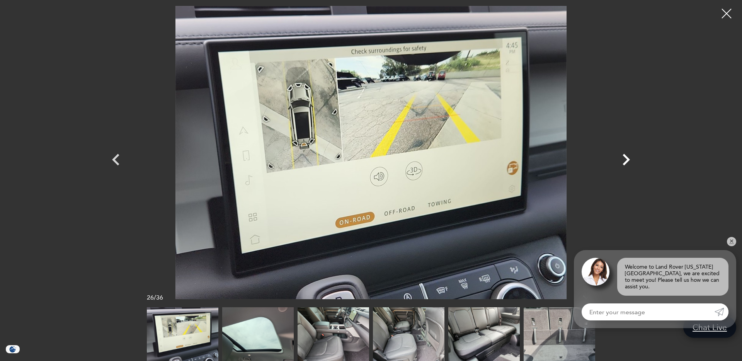
click at [625, 160] on icon "Next" at bounding box center [626, 159] width 23 height 23
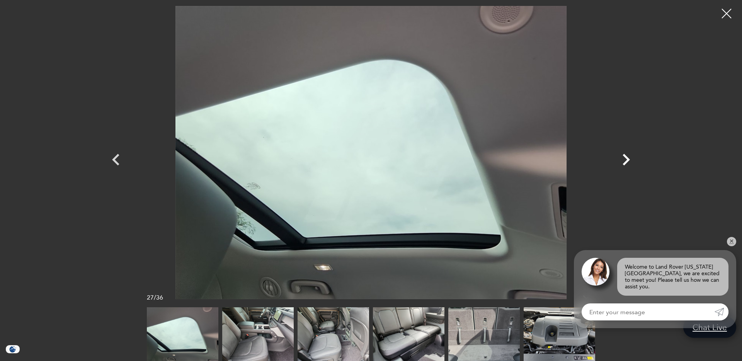
click at [625, 160] on icon "Next" at bounding box center [626, 159] width 23 height 23
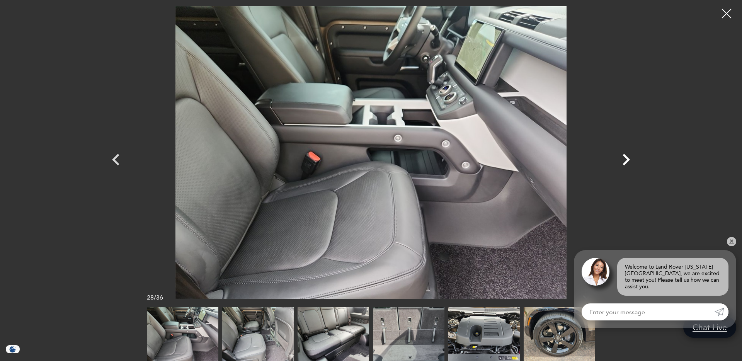
click at [625, 160] on icon "Next" at bounding box center [626, 159] width 23 height 23
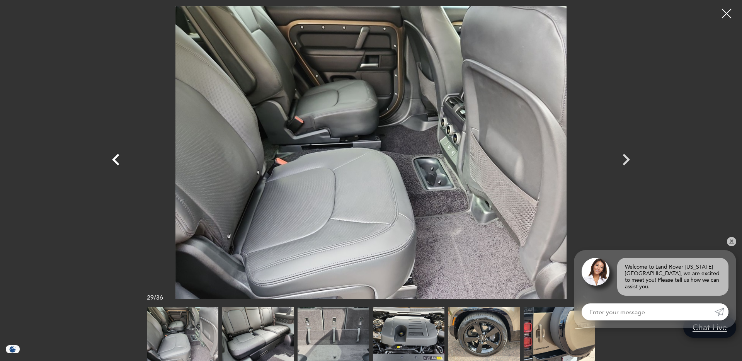
click at [114, 161] on icon "Previous" at bounding box center [115, 160] width 7 height 12
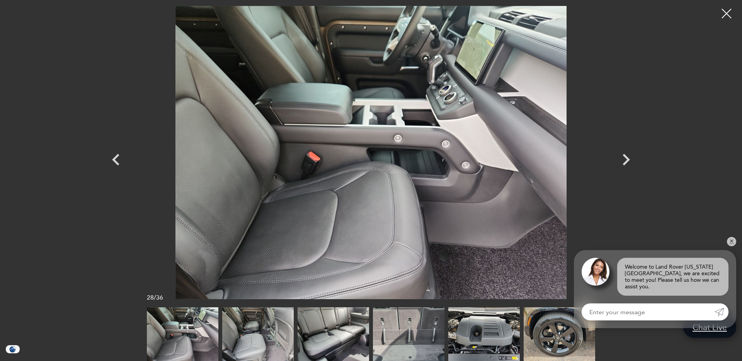
scroll to position [28, 0]
click at [625, 158] on icon "Next" at bounding box center [626, 159] width 23 height 23
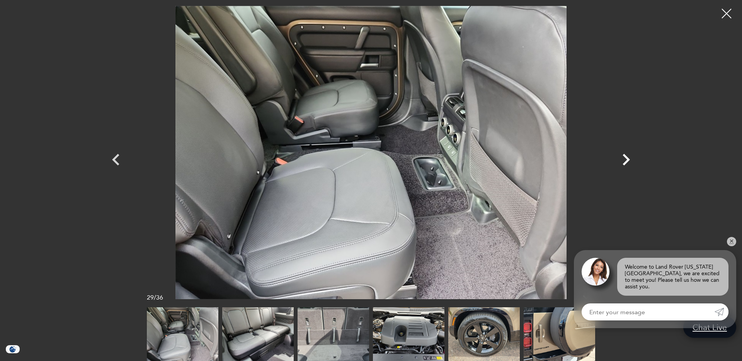
click at [626, 159] on icon "Next" at bounding box center [626, 159] width 23 height 23
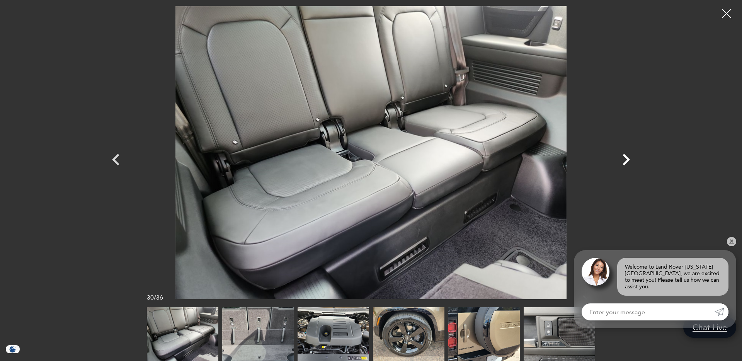
click at [626, 159] on icon "Next" at bounding box center [626, 159] width 23 height 23
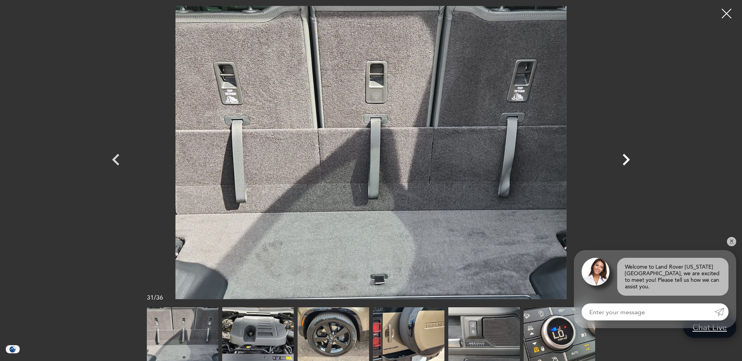
click at [626, 159] on icon "Next" at bounding box center [626, 159] width 23 height 23
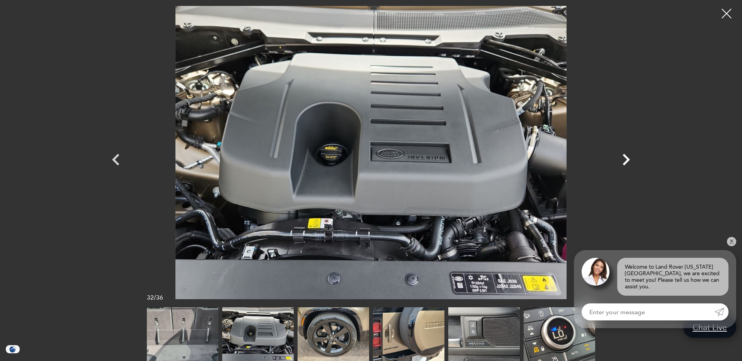
click at [626, 159] on icon "Next" at bounding box center [626, 159] width 23 height 23
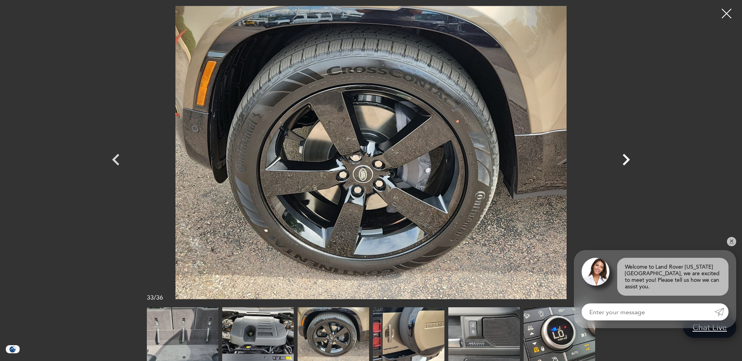
click at [626, 159] on icon "Next" at bounding box center [626, 159] width 23 height 23
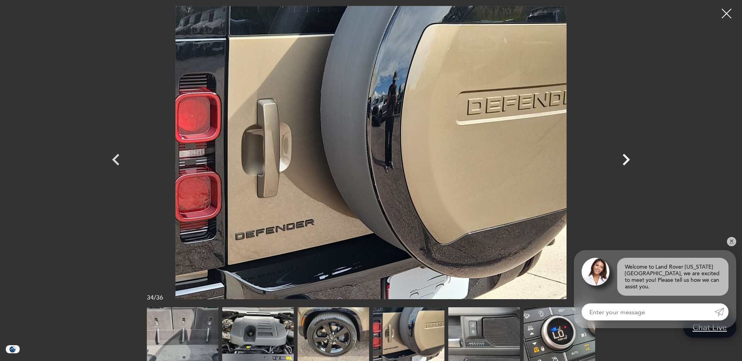
click at [626, 159] on icon "Next" at bounding box center [626, 159] width 23 height 23
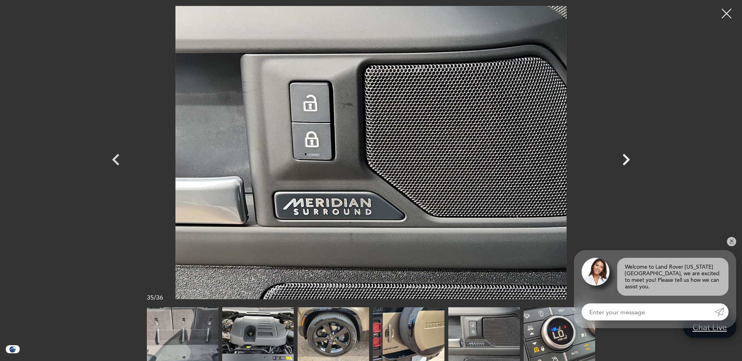
click at [626, 159] on icon "Next" at bounding box center [626, 159] width 23 height 23
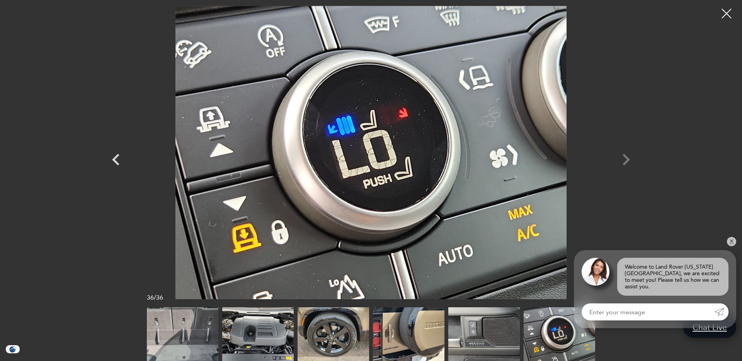
click at [626, 159] on div at bounding box center [371, 152] width 541 height 293
click at [627, 159] on div at bounding box center [371, 152] width 541 height 293
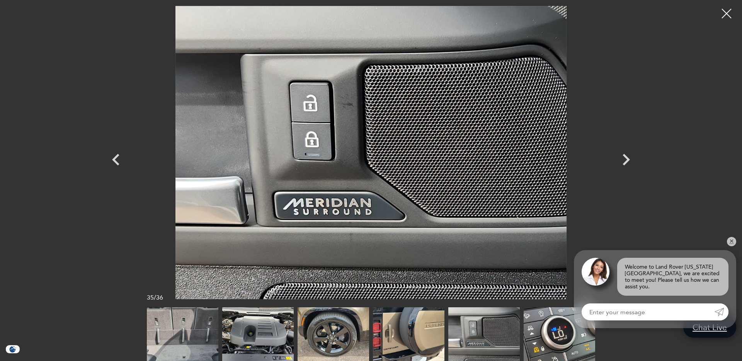
click at [627, 159] on icon "Next" at bounding box center [626, 160] width 7 height 12
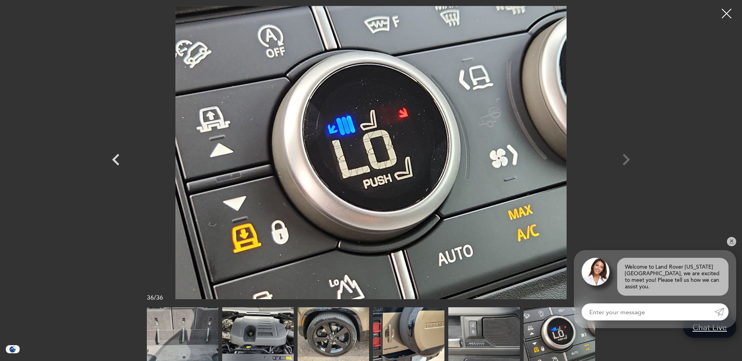
click at [627, 159] on div at bounding box center [371, 152] width 541 height 293
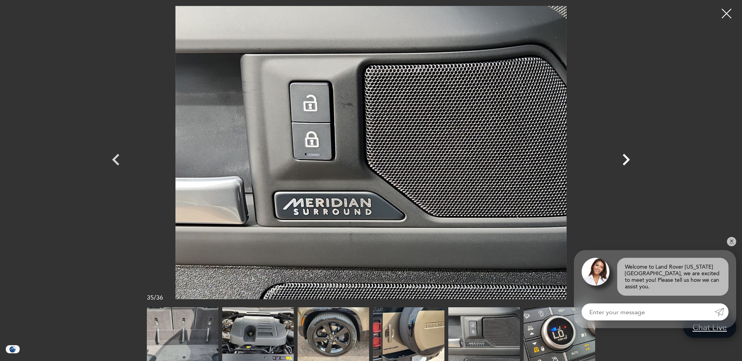
click at [627, 159] on icon "Next" at bounding box center [626, 160] width 7 height 12
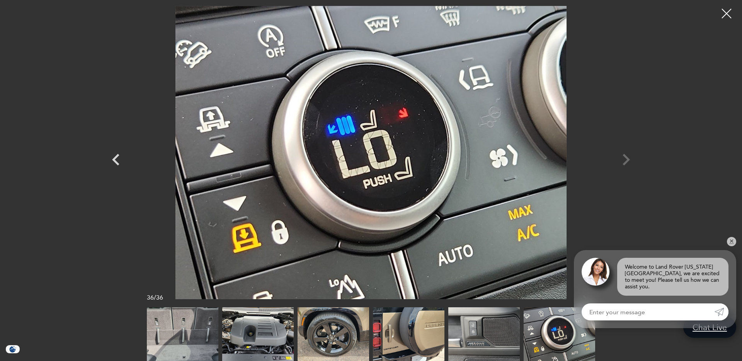
click at [733, 15] on div at bounding box center [726, 13] width 19 height 19
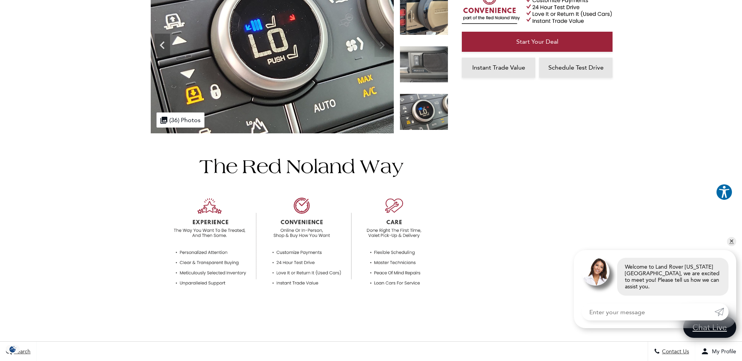
scroll to position [0, 0]
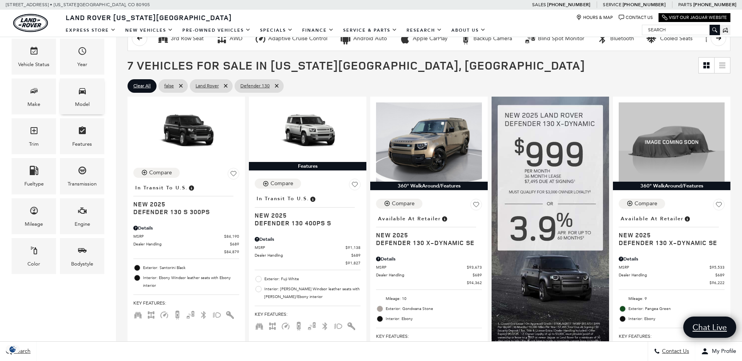
click at [85, 100] on div "Model" at bounding box center [82, 104] width 15 height 9
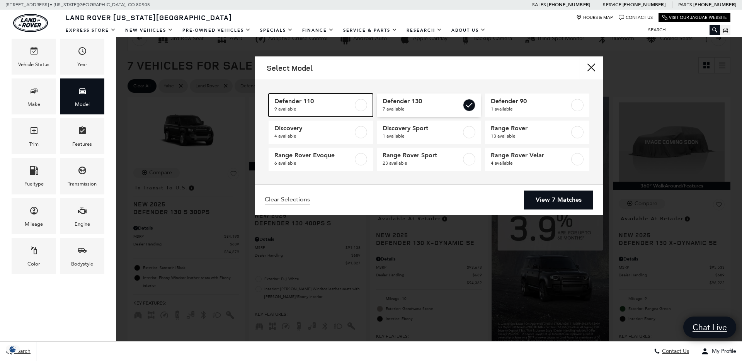
drag, startPoint x: 362, startPoint y: 106, endPoint x: 377, endPoint y: 112, distance: 16.6
click at [362, 106] on label at bounding box center [361, 105] width 12 height 12
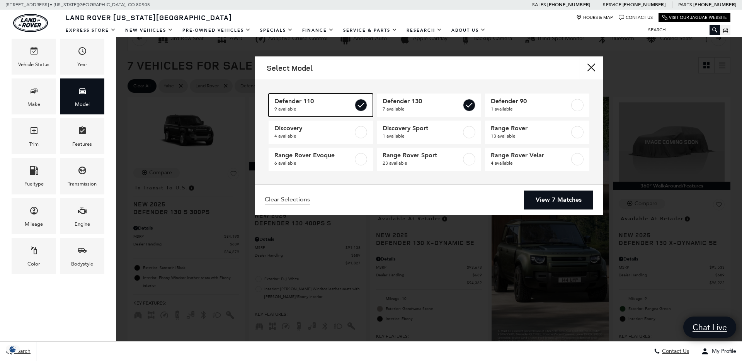
type input "$81,974"
type input "$171,894"
checkbox input "true"
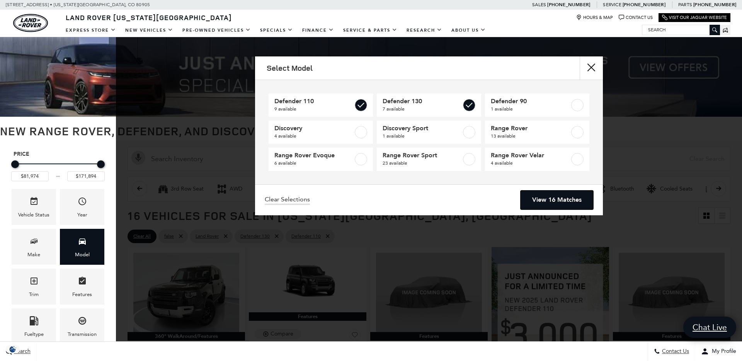
drag, startPoint x: 568, startPoint y: 199, endPoint x: 545, endPoint y: 226, distance: 34.8
click at [568, 199] on link "View 16 Matches" at bounding box center [557, 200] width 73 height 19
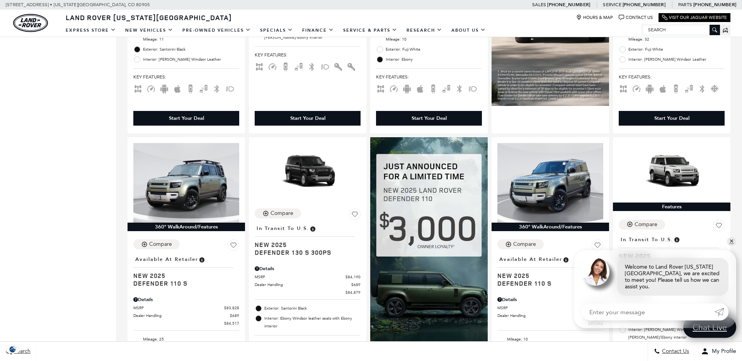
scroll to position [31, 0]
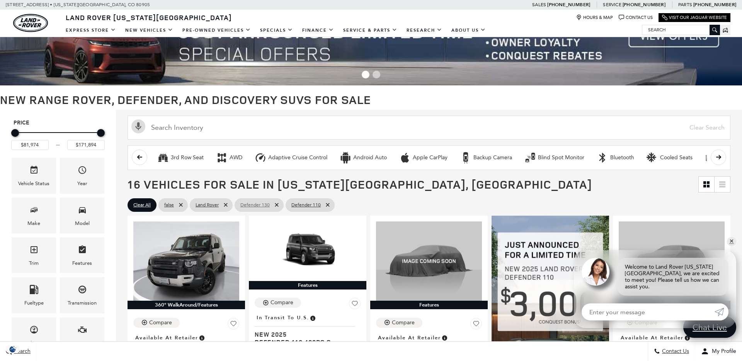
click at [276, 205] on icon at bounding box center [276, 204] width 3 height 3
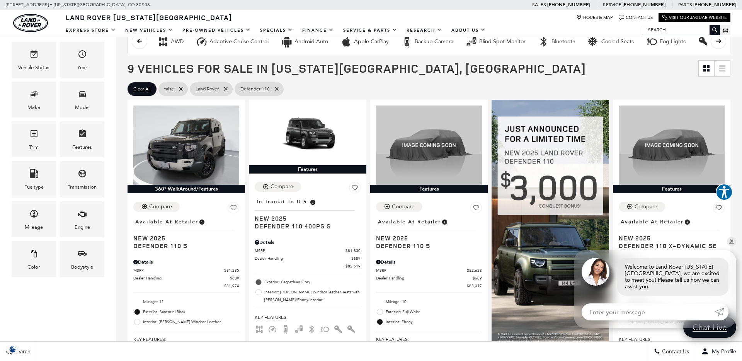
scroll to position [145, 0]
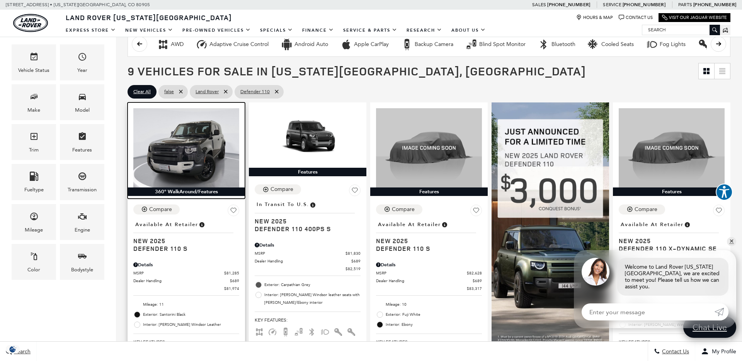
click at [174, 187] on img at bounding box center [186, 148] width 106 height 80
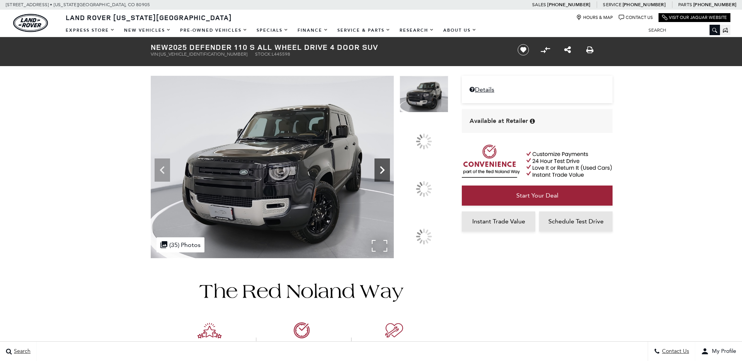
click at [390, 178] on icon at bounding box center [382, 169] width 15 height 15
click at [385, 174] on icon at bounding box center [382, 170] width 5 height 8
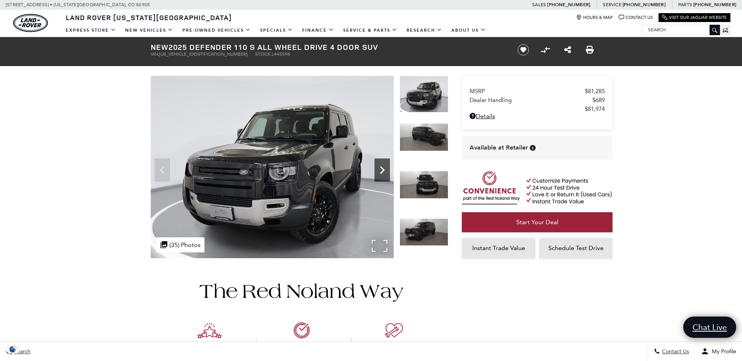
click at [383, 167] on icon "Next" at bounding box center [382, 169] width 15 height 15
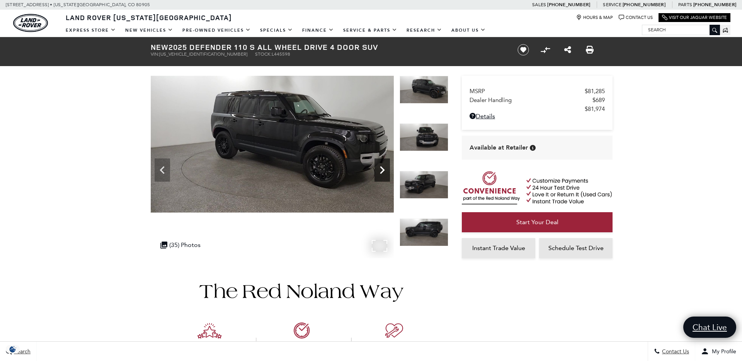
click at [383, 167] on icon "Next" at bounding box center [382, 169] width 15 height 15
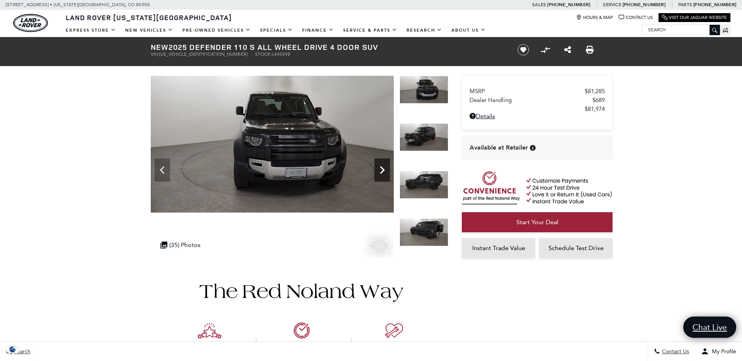
click at [383, 167] on icon "Next" at bounding box center [382, 169] width 15 height 15
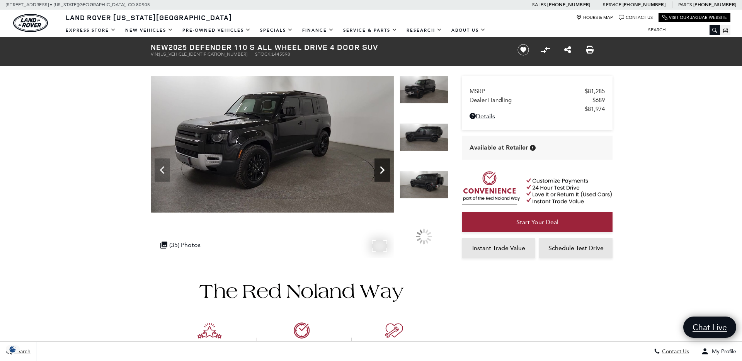
click at [383, 167] on icon "Next" at bounding box center [382, 169] width 15 height 15
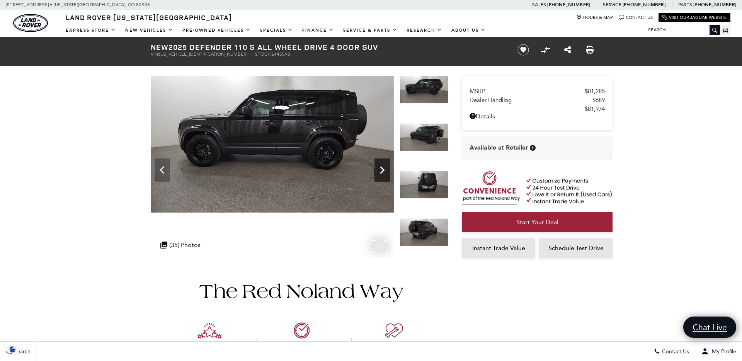
click at [383, 167] on icon "Next" at bounding box center [382, 169] width 15 height 15
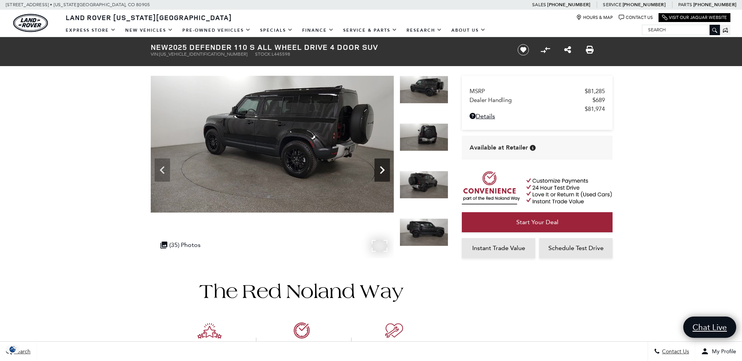
click at [383, 167] on icon "Next" at bounding box center [382, 169] width 15 height 15
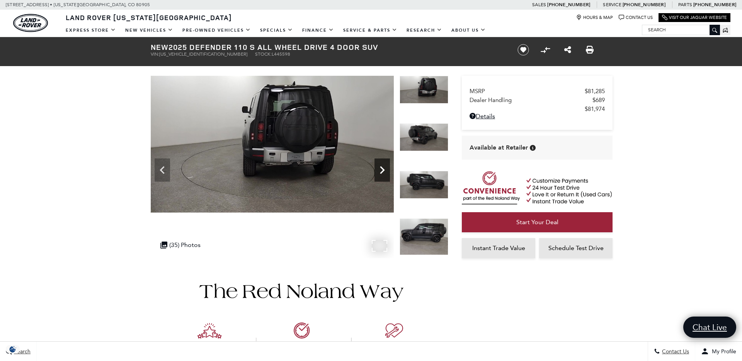
click at [383, 167] on icon "Next" at bounding box center [382, 169] width 15 height 15
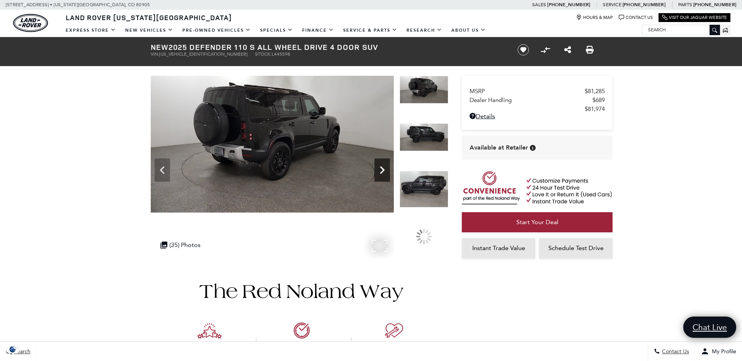
click at [383, 167] on icon "Next" at bounding box center [382, 169] width 15 height 15
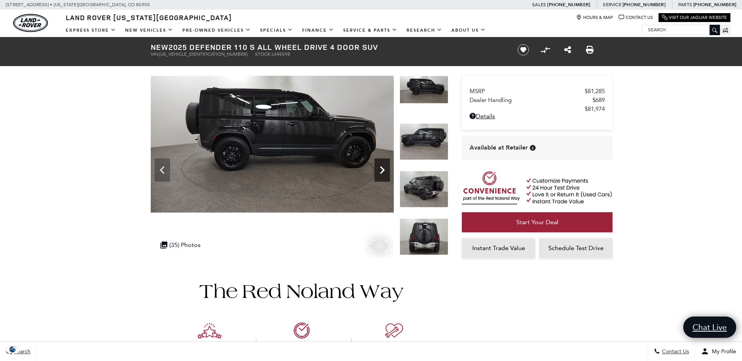
click at [383, 167] on icon "Next" at bounding box center [382, 169] width 15 height 15
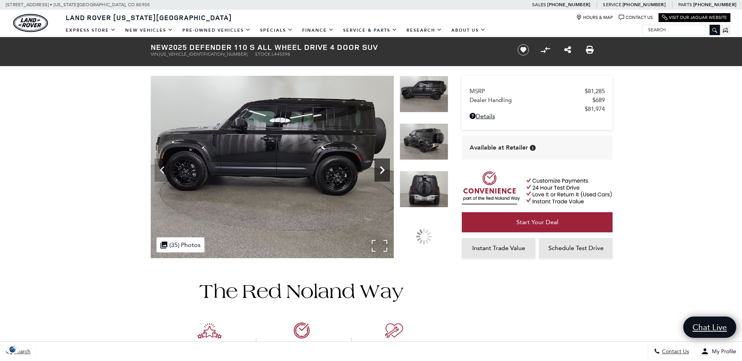
click at [383, 167] on icon "Next" at bounding box center [382, 169] width 15 height 15
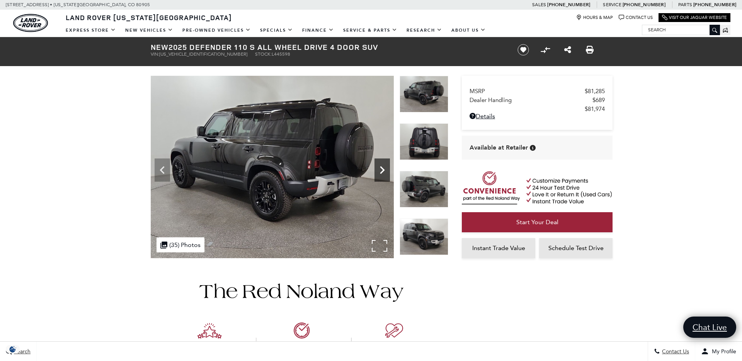
click at [383, 167] on icon "Next" at bounding box center [382, 169] width 15 height 15
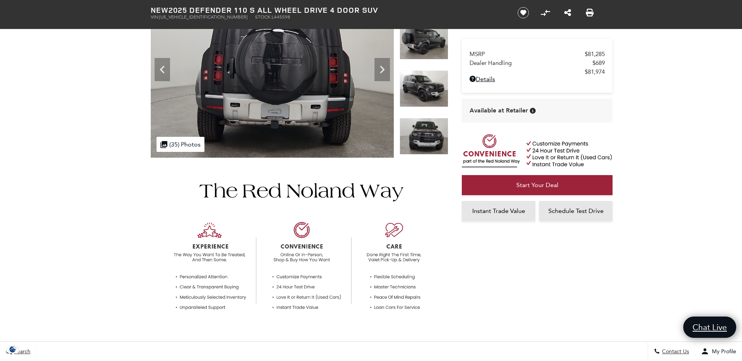
scroll to position [56, 0]
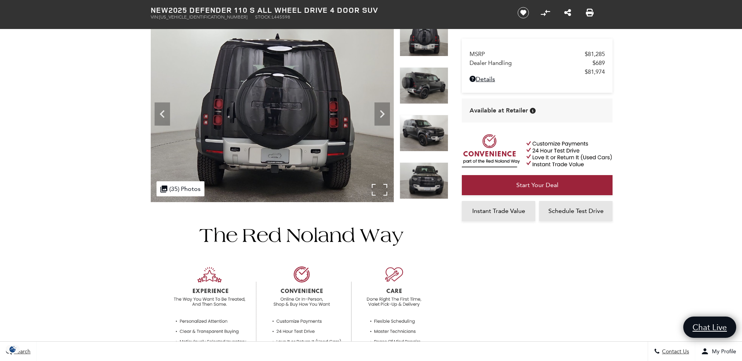
click at [181, 187] on div ".cls-1, .cls-3 { fill: #c50033; } .cls-1 { clip-rule: evenodd; } .cls-2 { clip-…" at bounding box center [181, 188] width 48 height 15
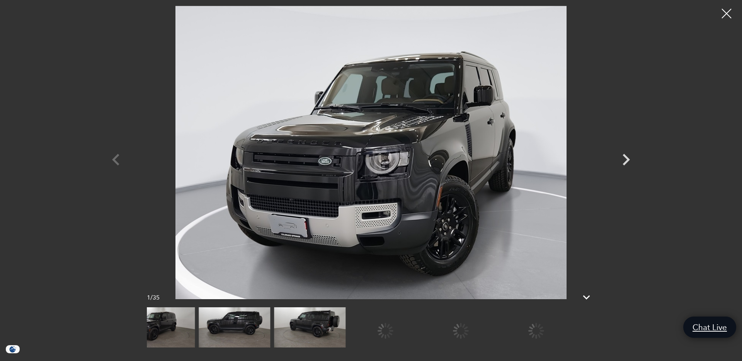
click at [304, 324] on img at bounding box center [310, 327] width 72 height 40
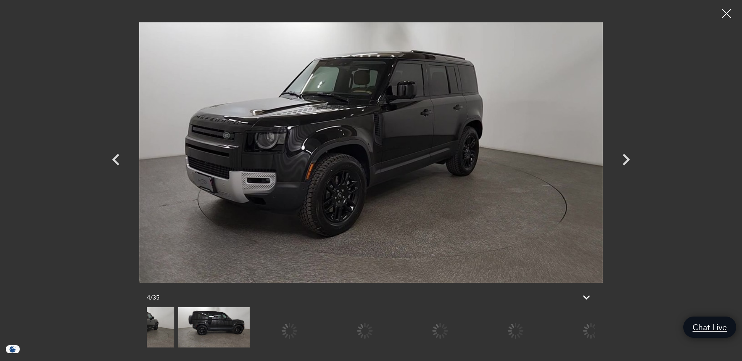
click at [206, 333] on img at bounding box center [214, 327] width 72 height 40
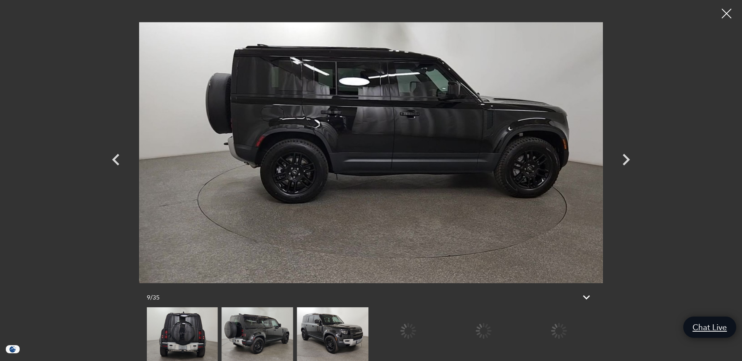
click at [342, 337] on img at bounding box center [333, 334] width 72 height 54
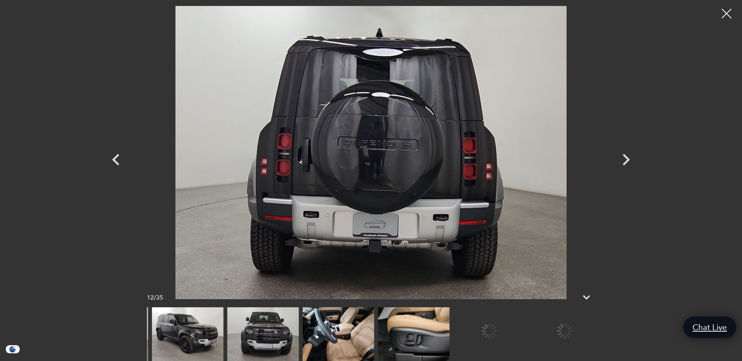
click at [356, 338] on img at bounding box center [339, 334] width 72 height 54
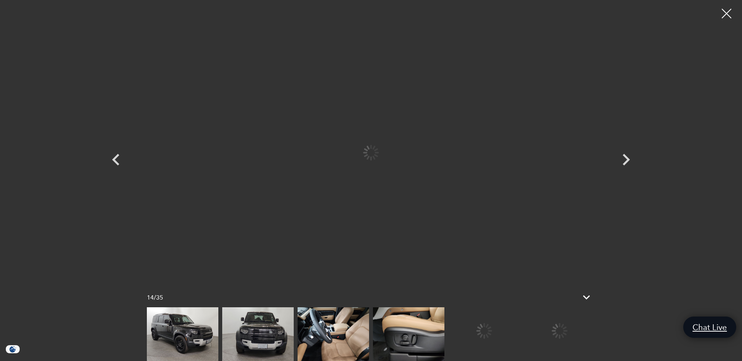
click at [341, 335] on img at bounding box center [334, 334] width 72 height 54
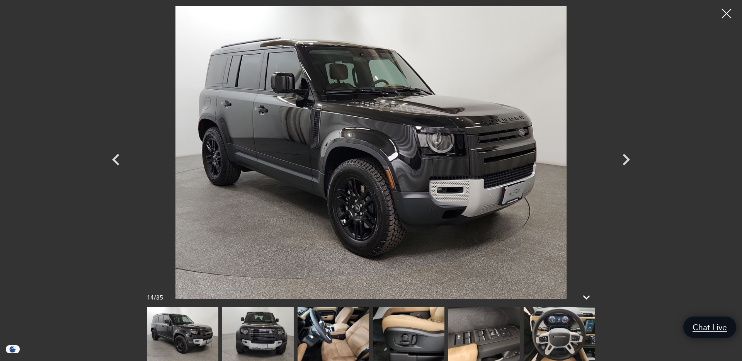
click at [345, 334] on img at bounding box center [334, 334] width 72 height 54
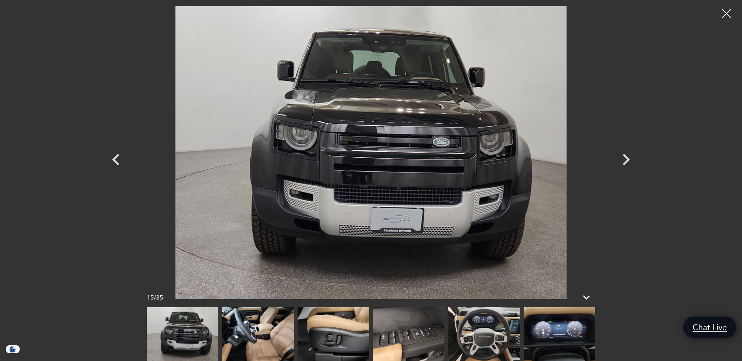
click at [392, 333] on img at bounding box center [409, 334] width 72 height 54
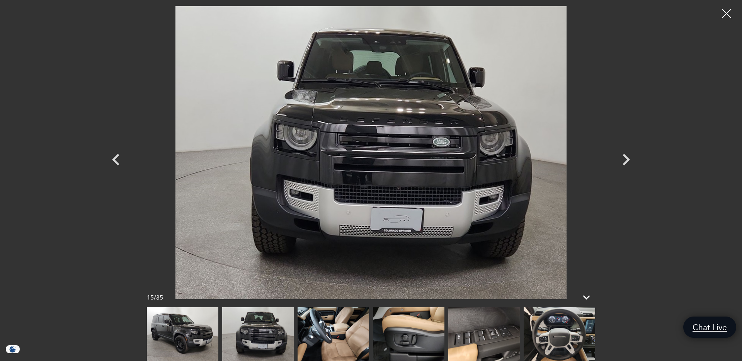
click at [343, 332] on img at bounding box center [334, 334] width 72 height 54
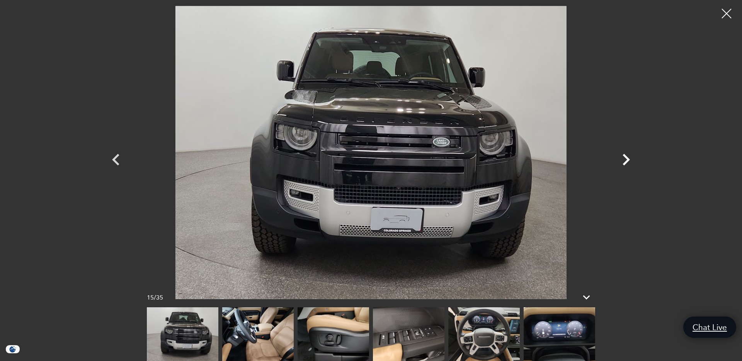
click at [633, 154] on icon "Next" at bounding box center [626, 159] width 23 height 23
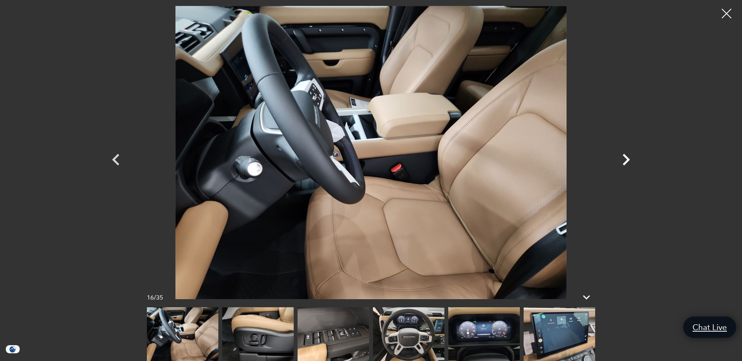
click at [627, 159] on icon "Next" at bounding box center [626, 160] width 7 height 12
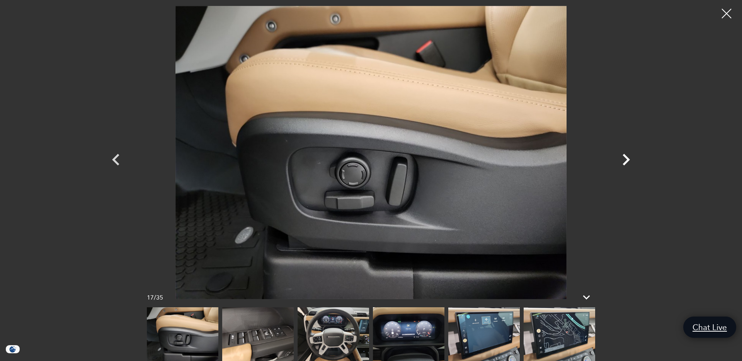
click at [627, 159] on icon "Next" at bounding box center [626, 160] width 7 height 12
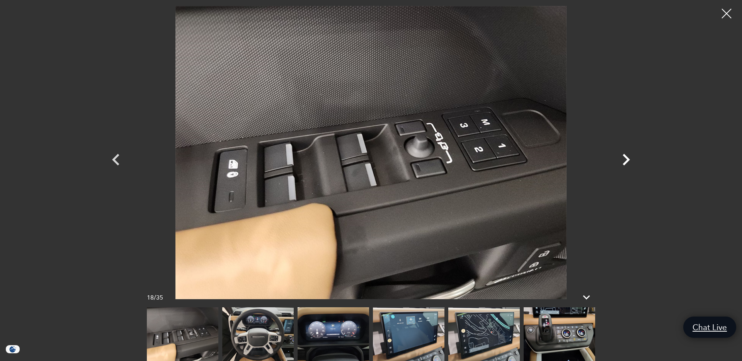
click at [627, 159] on icon "Next" at bounding box center [626, 160] width 7 height 12
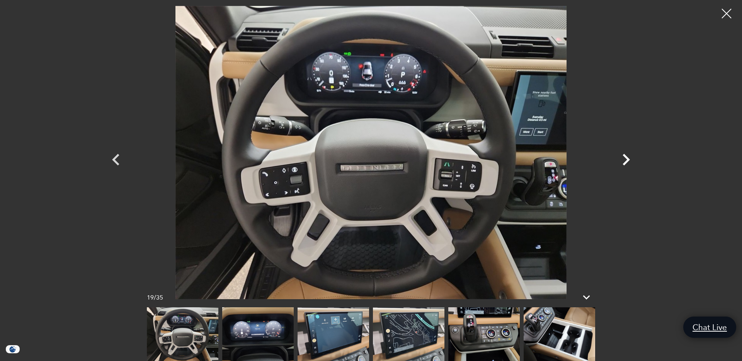
click at [627, 159] on icon "Next" at bounding box center [626, 160] width 7 height 12
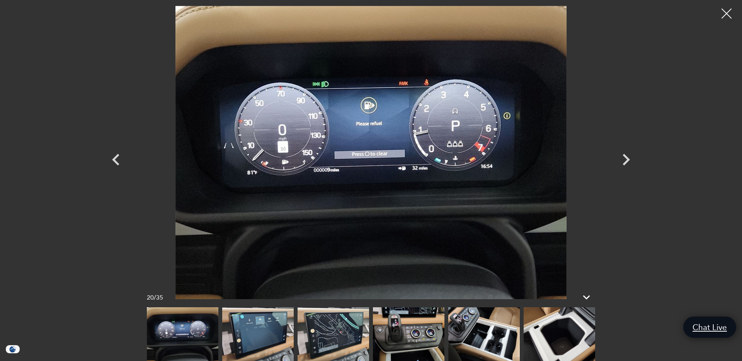
click at [727, 12] on div at bounding box center [727, 13] width 20 height 20
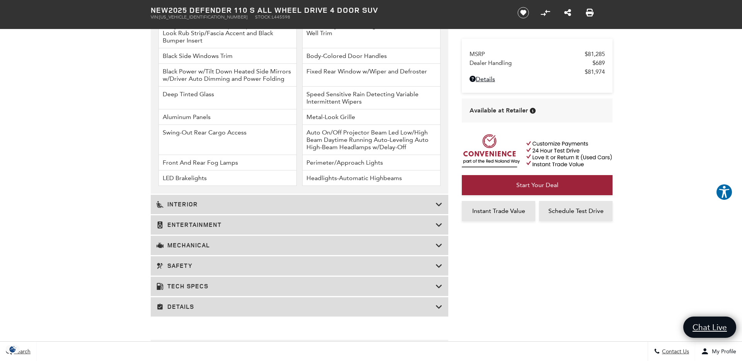
scroll to position [1058, 0]
click at [236, 226] on h3 "Entertainment" at bounding box center [296, 224] width 279 height 8
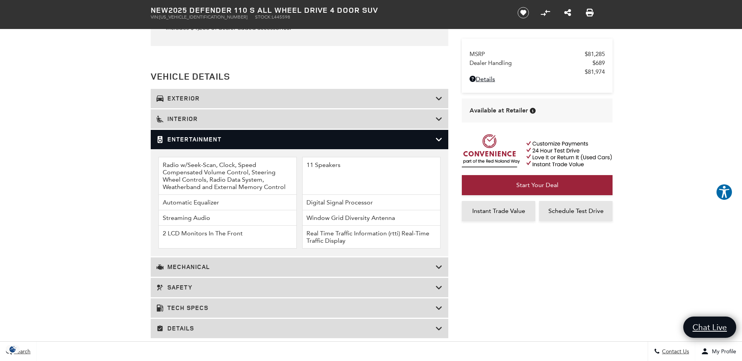
scroll to position [877, 0]
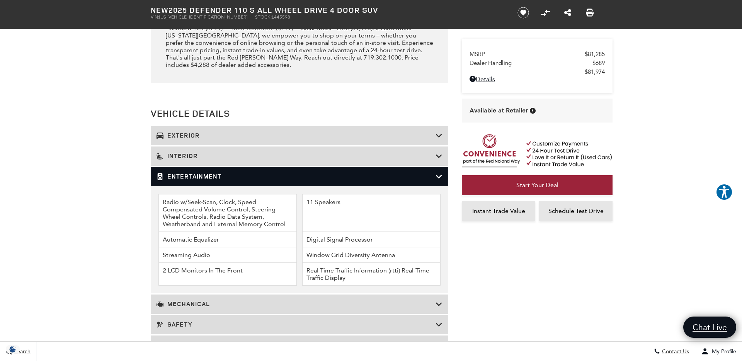
click at [437, 171] on div "Entertainment" at bounding box center [300, 176] width 298 height 19
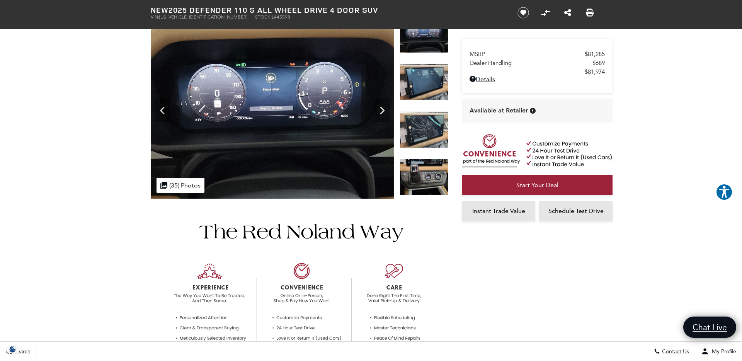
scroll to position [0, 0]
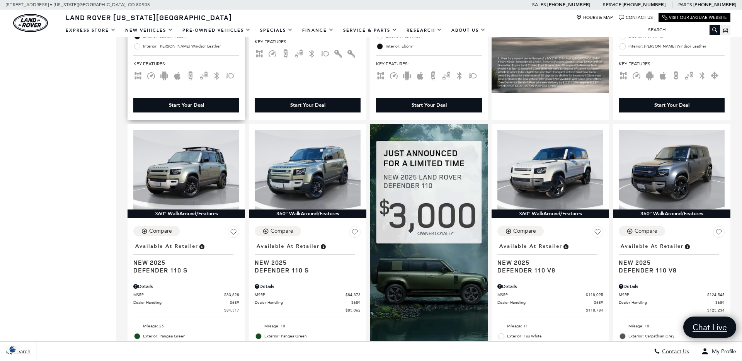
scroll to position [423, 0]
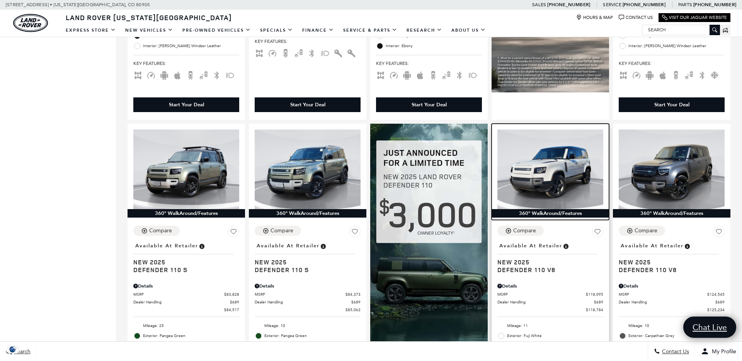
click at [548, 172] on img at bounding box center [551, 170] width 106 height 80
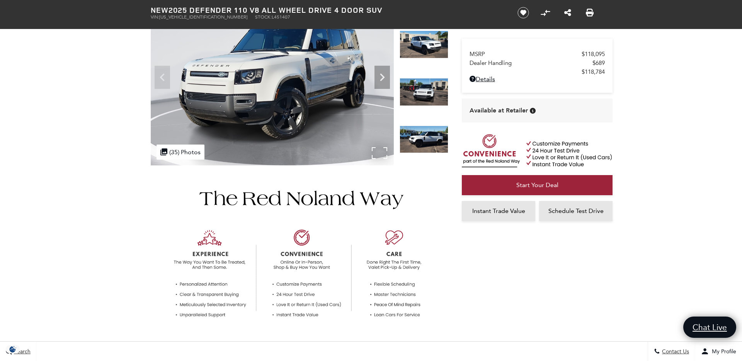
scroll to position [85, 0]
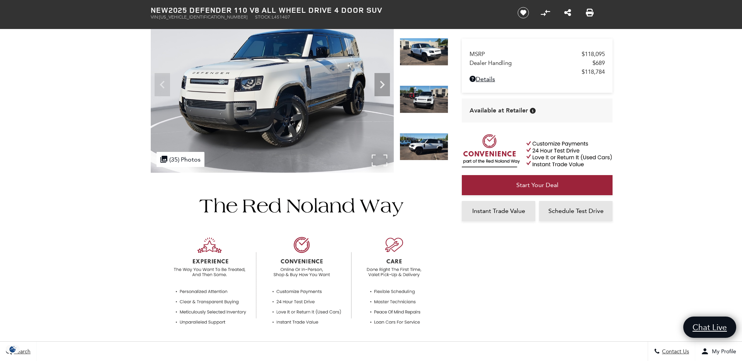
click at [181, 157] on div ".cls-1, .cls-3 { fill: #c50033; } .cls-1 { clip-rule: evenodd; } .cls-2 { clip-…" at bounding box center [181, 159] width 48 height 15
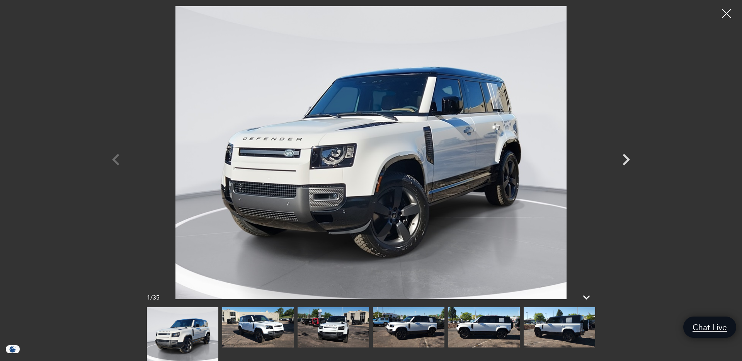
click at [239, 321] on img at bounding box center [258, 327] width 72 height 40
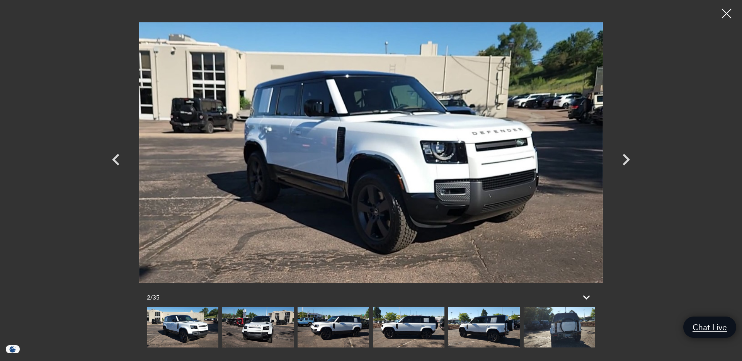
click at [337, 329] on img at bounding box center [334, 327] width 72 height 40
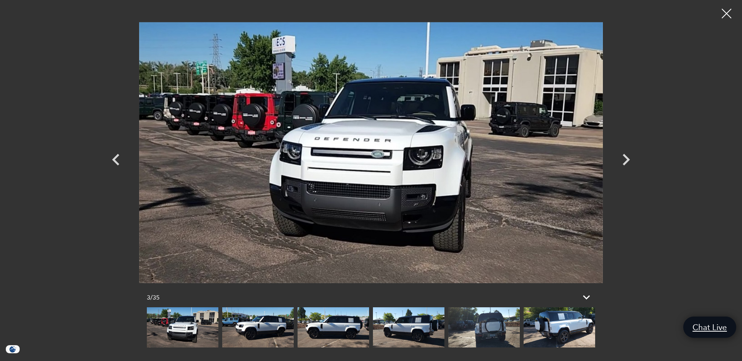
click at [339, 329] on img at bounding box center [334, 327] width 72 height 40
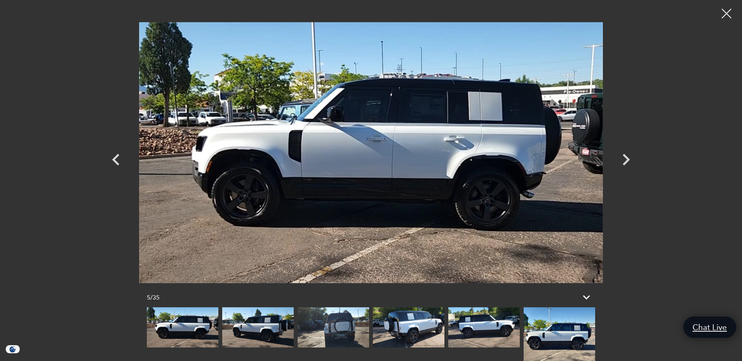
click at [339, 329] on img at bounding box center [334, 327] width 72 height 40
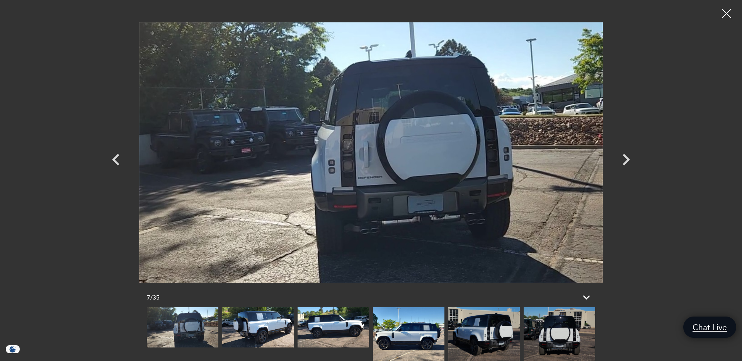
click at [339, 329] on img at bounding box center [334, 327] width 72 height 40
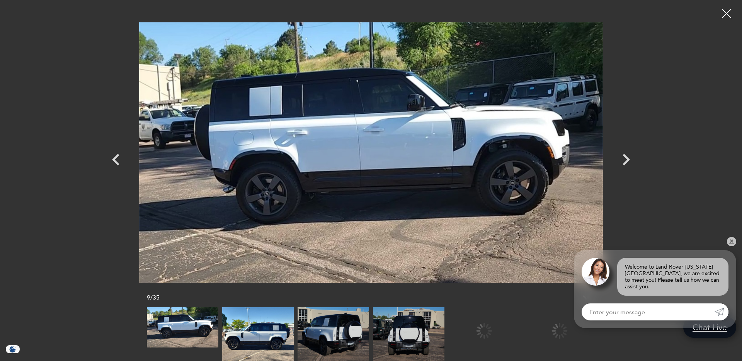
click at [339, 329] on img at bounding box center [334, 334] width 72 height 54
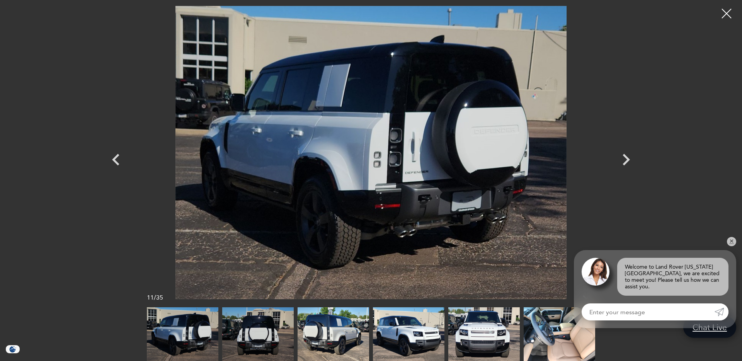
click at [339, 329] on img at bounding box center [334, 334] width 72 height 54
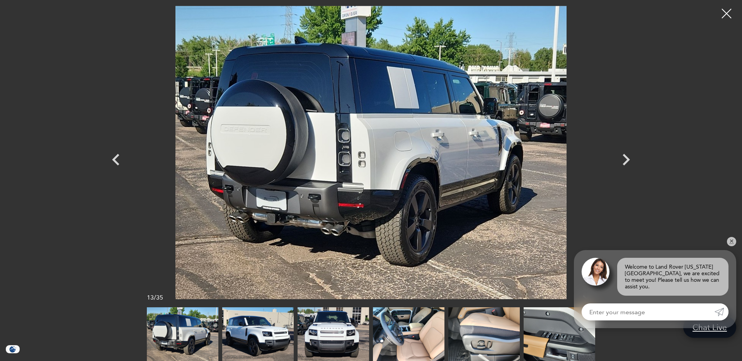
click at [402, 329] on img at bounding box center [409, 334] width 72 height 54
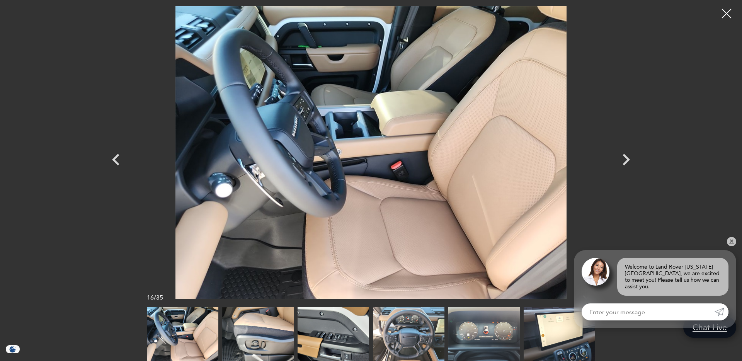
click at [731, 12] on div at bounding box center [726, 13] width 19 height 19
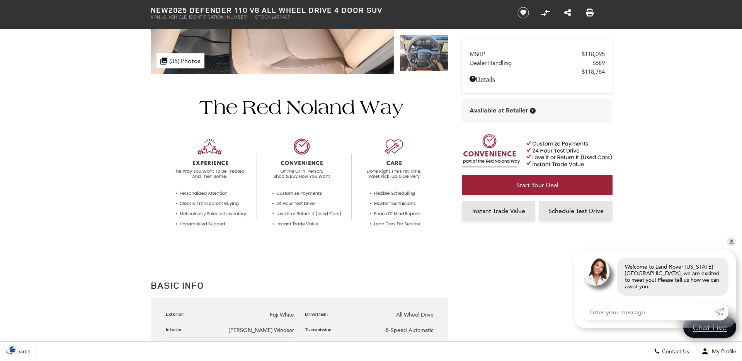
scroll to position [190, 0]
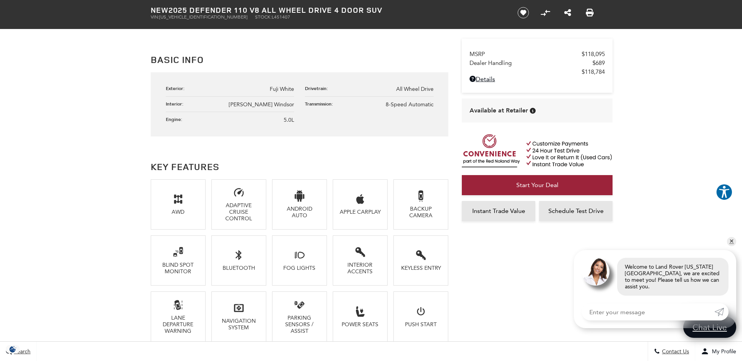
click at [200, 264] on li "Blind Spot Monitor" at bounding box center [178, 260] width 55 height 50
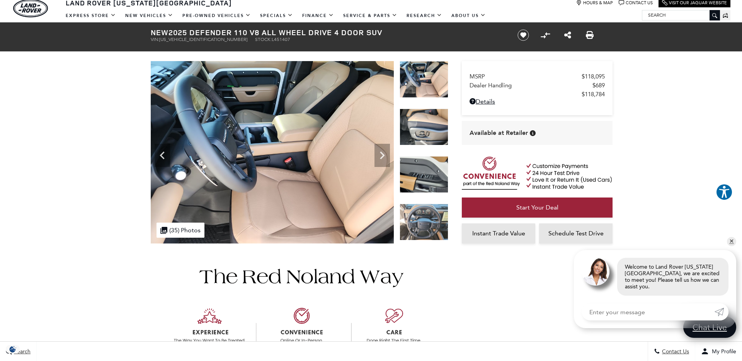
scroll to position [0, 0]
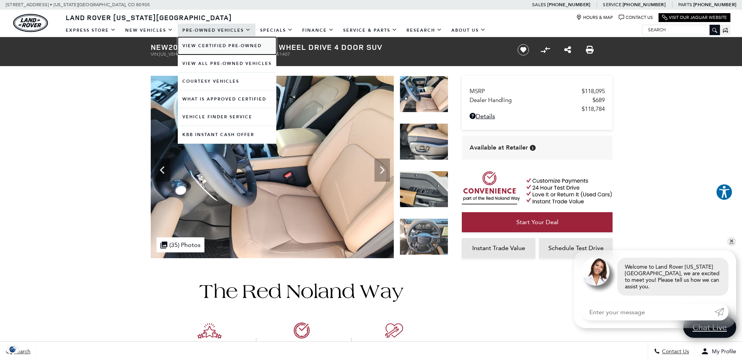
click at [214, 47] on link "View Certified Pre-Owned" at bounding box center [227, 45] width 99 height 17
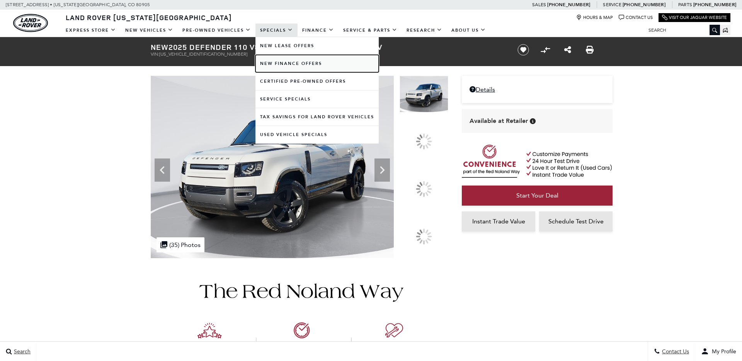
click at [278, 63] on link "New Finance Offers" at bounding box center [317, 63] width 123 height 17
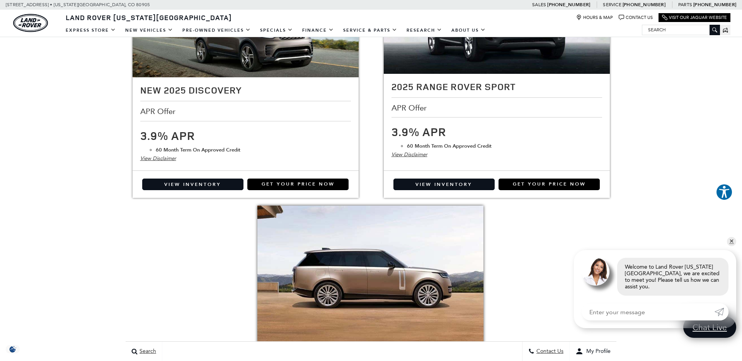
scroll to position [1350, 0]
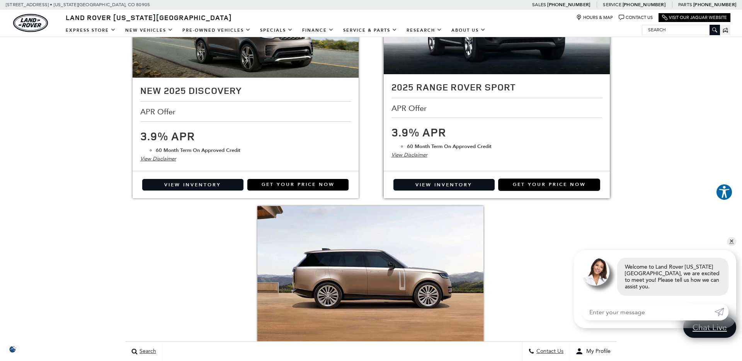
click at [542, 179] on link "Get Your Price Now" at bounding box center [549, 185] width 101 height 12
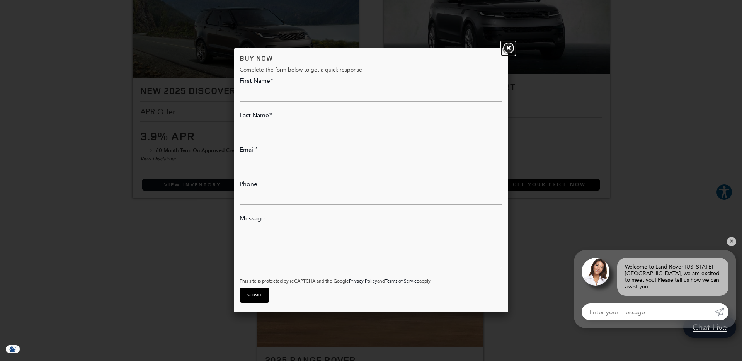
click at [509, 47] on link at bounding box center [508, 48] width 14 height 14
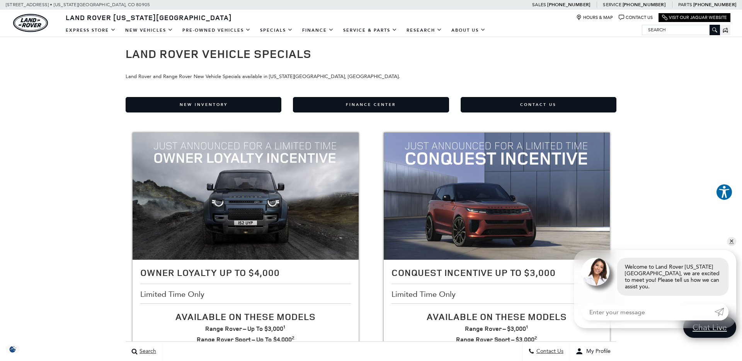
scroll to position [0, 0]
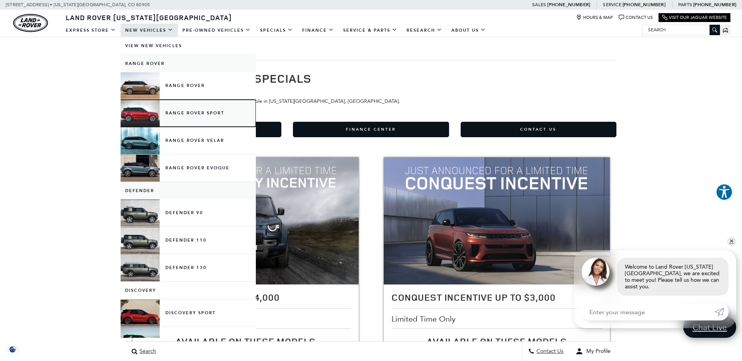
click at [191, 114] on link "Range Rover Sport" at bounding box center [188, 113] width 135 height 27
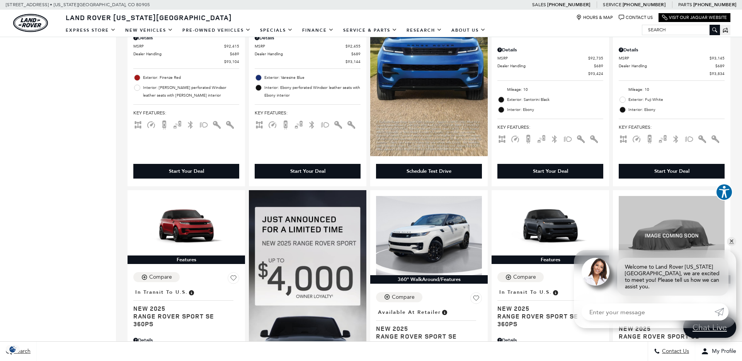
scroll to position [732, 0]
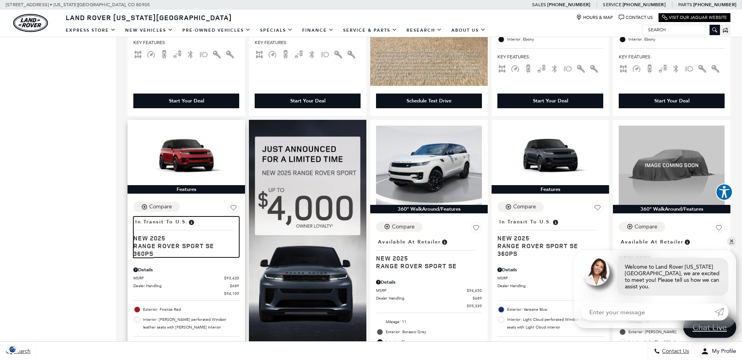
click at [161, 245] on span "Range Rover Sport SE 360PS" at bounding box center [183, 249] width 100 height 15
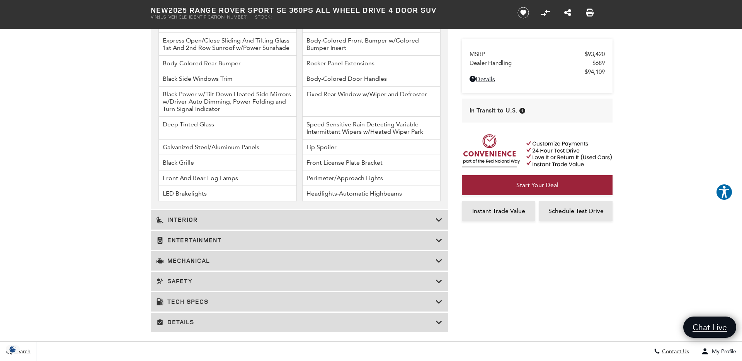
scroll to position [982, 0]
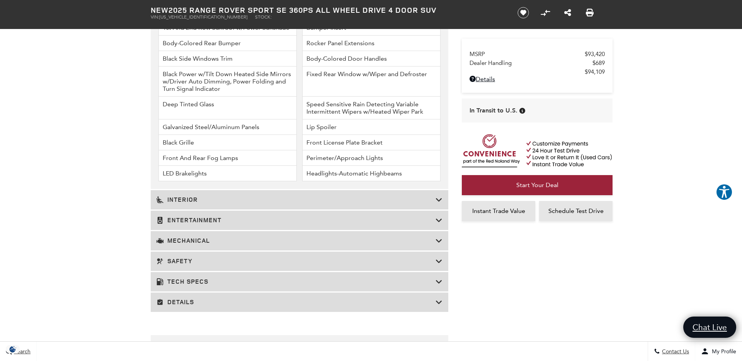
click at [198, 279] on h3 "Tech Specs" at bounding box center [296, 282] width 279 height 8
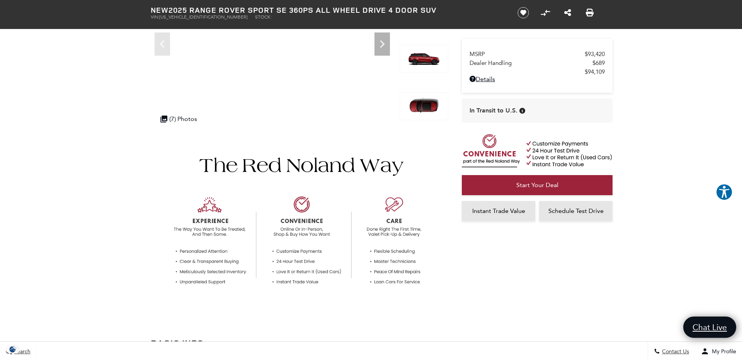
scroll to position [0, 0]
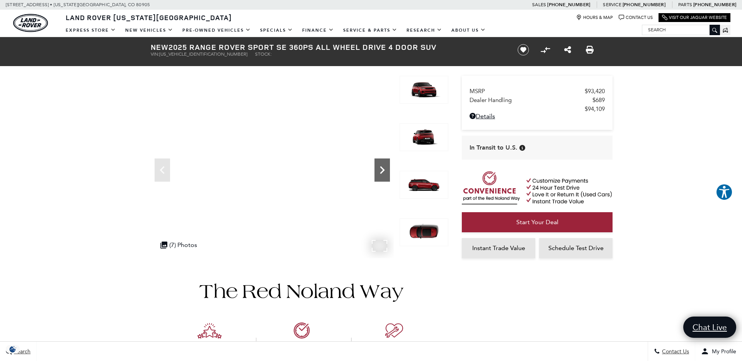
click at [383, 168] on icon "Next" at bounding box center [382, 169] width 15 height 15
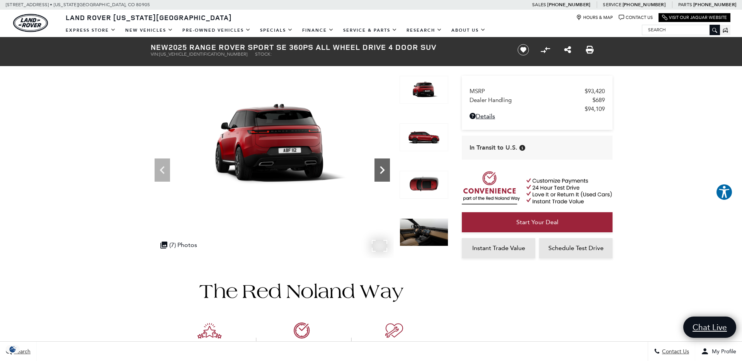
click at [383, 168] on icon "Next" at bounding box center [382, 169] width 15 height 15
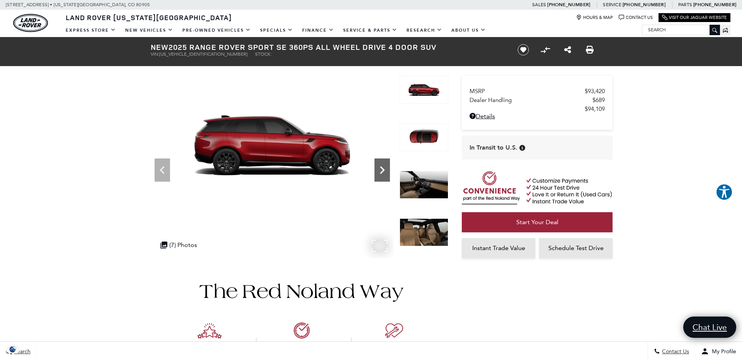
click at [383, 168] on icon "Next" at bounding box center [382, 169] width 15 height 15
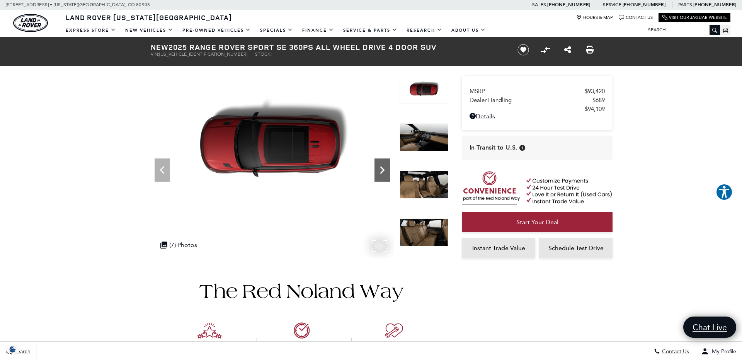
click at [383, 168] on icon "Next" at bounding box center [382, 169] width 15 height 15
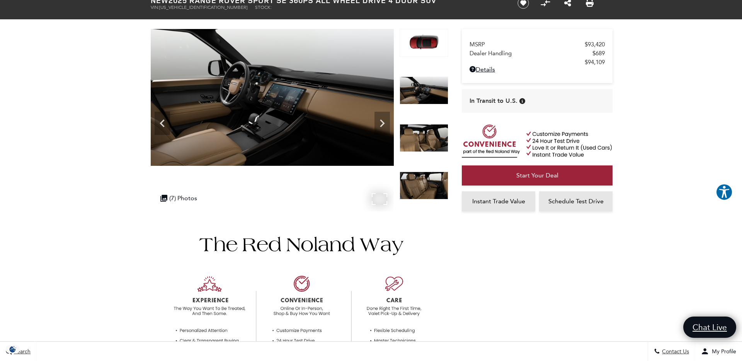
scroll to position [48, 0]
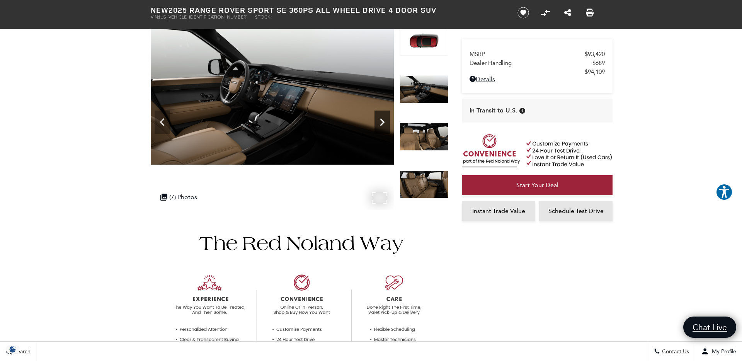
click at [386, 123] on icon "Next" at bounding box center [382, 121] width 15 height 15
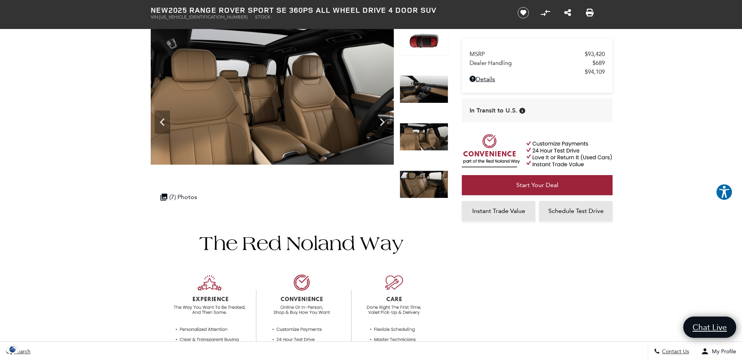
scroll to position [0, 0]
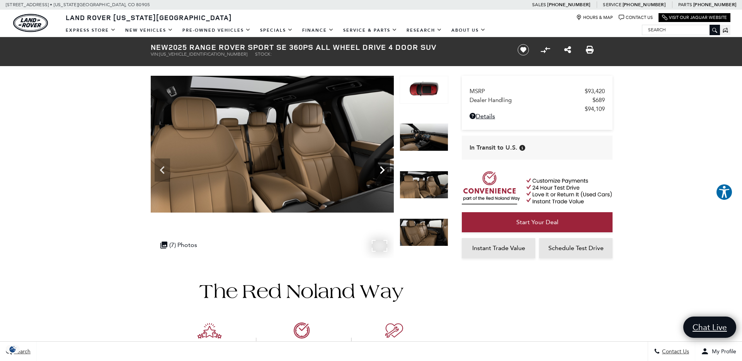
click at [383, 170] on icon "Next" at bounding box center [382, 170] width 5 height 8
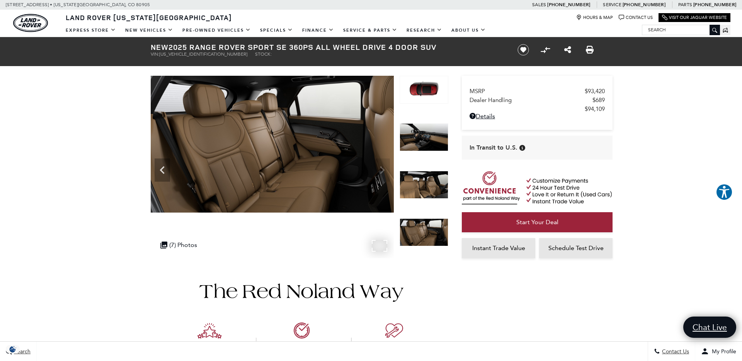
click at [381, 170] on img at bounding box center [272, 144] width 243 height 137
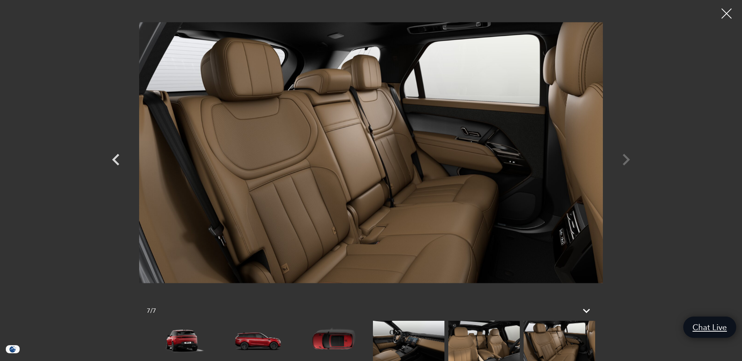
click at [726, 13] on div at bounding box center [727, 13] width 20 height 20
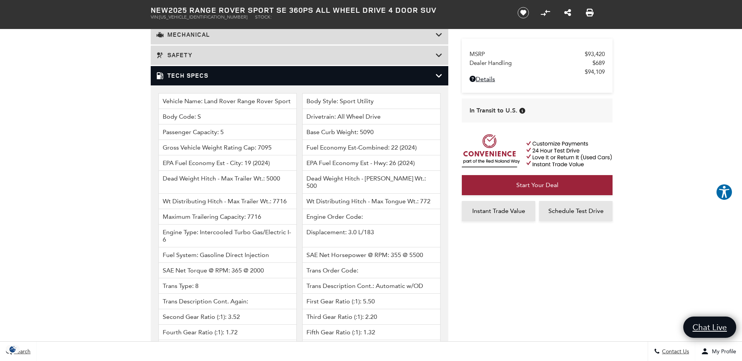
scroll to position [984, 0]
